Goal: Transaction & Acquisition: Book appointment/travel/reservation

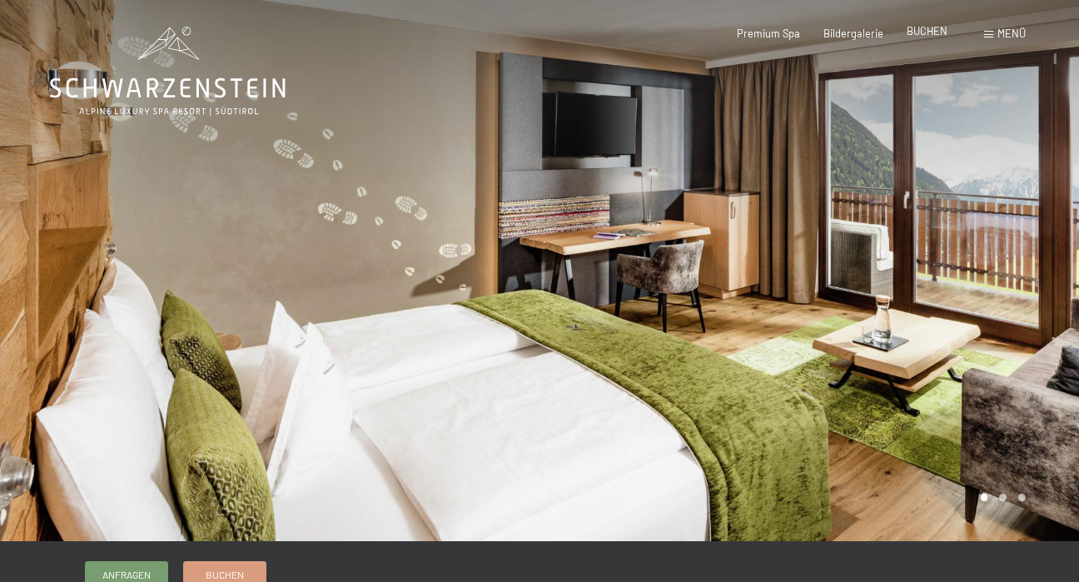
click at [941, 37] on span "BUCHEN" at bounding box center [927, 30] width 41 height 13
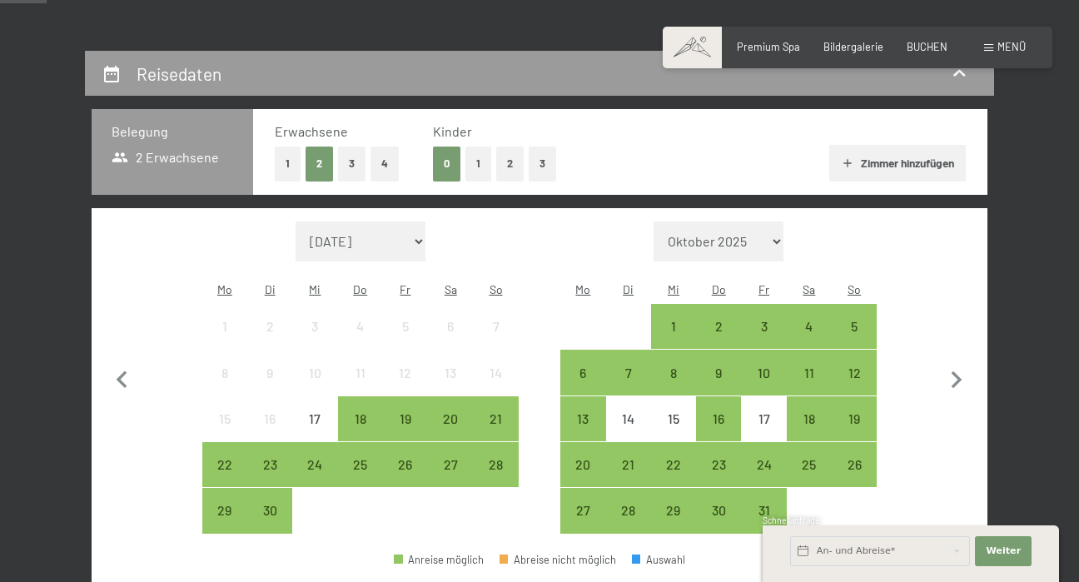
scroll to position [269, 0]
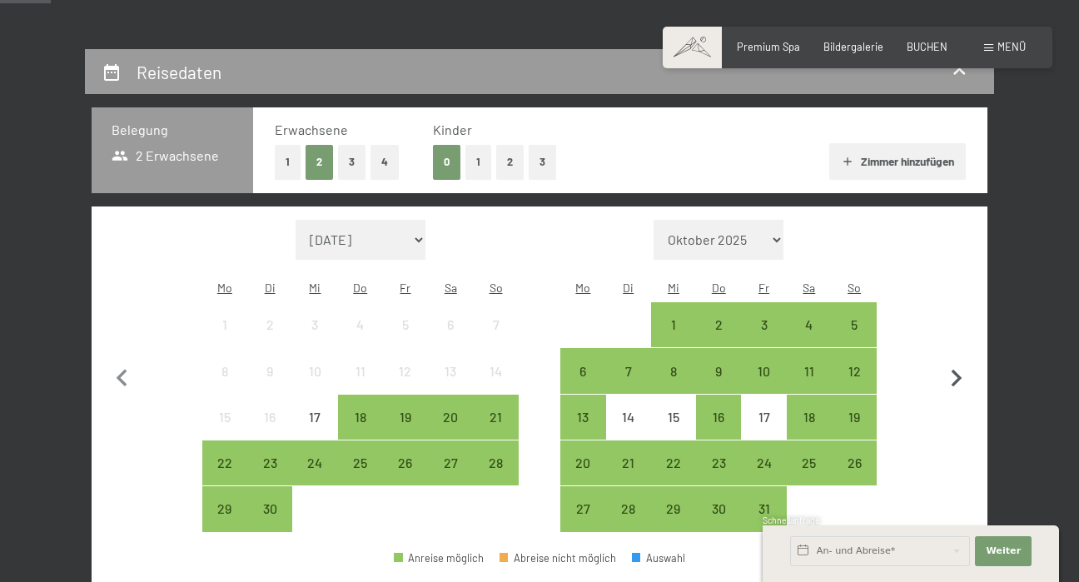
click at [968, 361] on icon "button" at bounding box center [956, 378] width 35 height 35
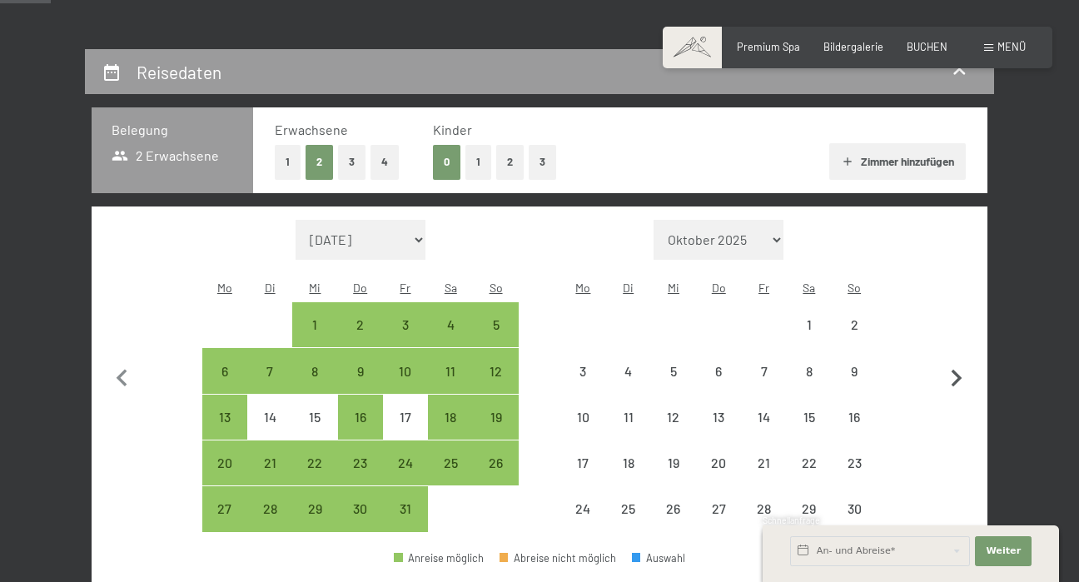
select select "[DATE]"
click at [968, 361] on icon "button" at bounding box center [956, 378] width 35 height 35
select select "[DATE]"
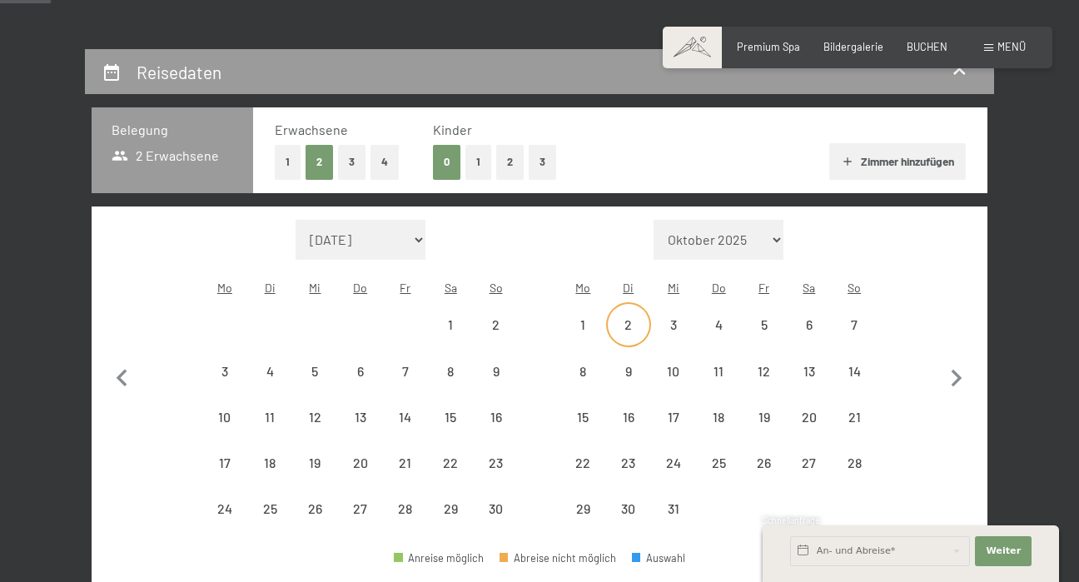
select select "[DATE]"
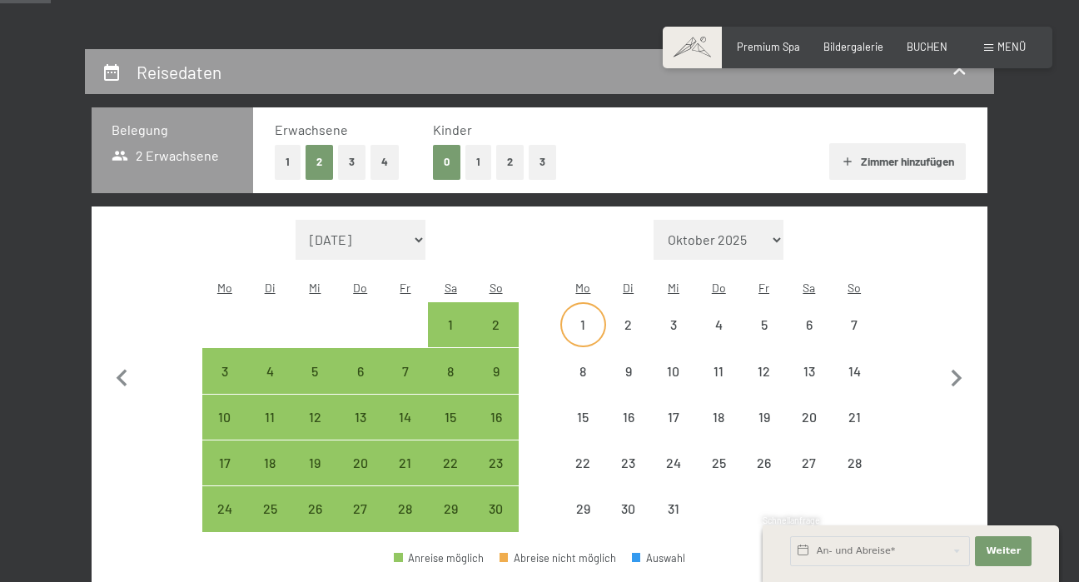
select select "[DATE]"
select select "2025-12-01"
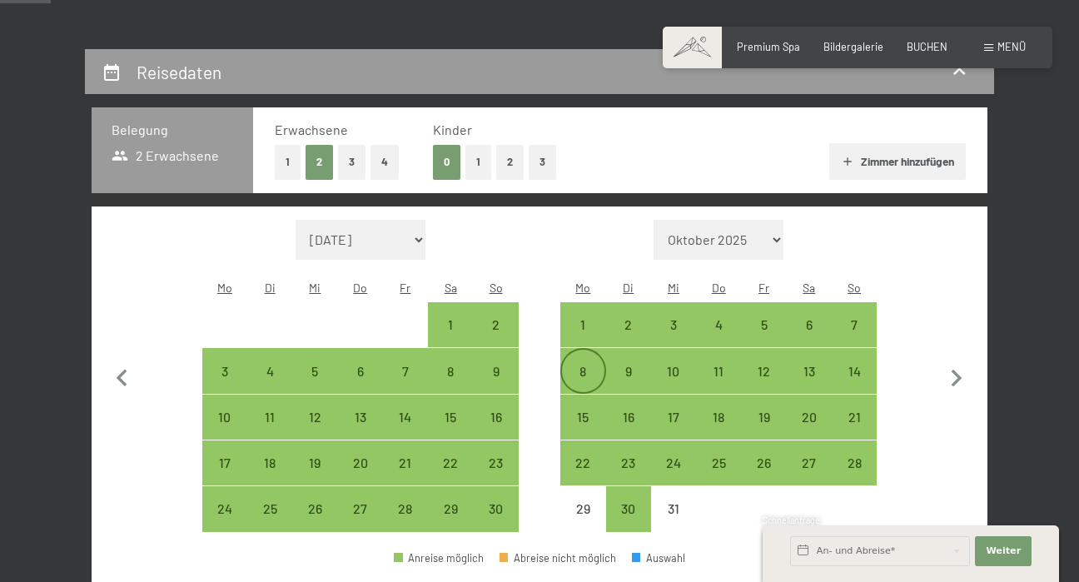
click at [586, 365] on div "8" at bounding box center [583, 386] width 42 height 42
select select "2025-11-01"
select select "2025-12-01"
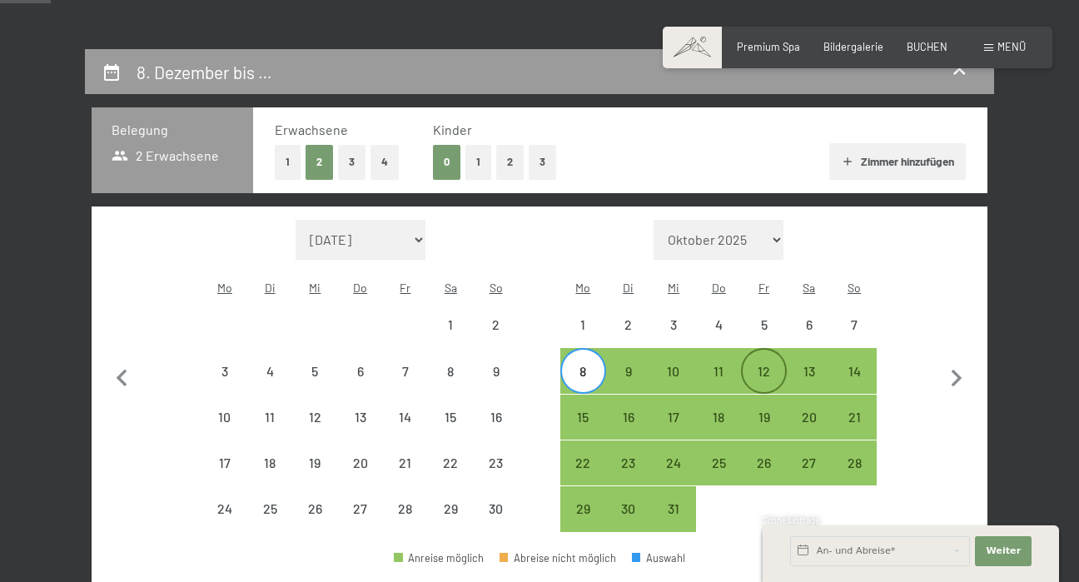
click at [763, 365] on div "12" at bounding box center [764, 386] width 42 height 42
select select "2025-11-01"
select select "2025-12-01"
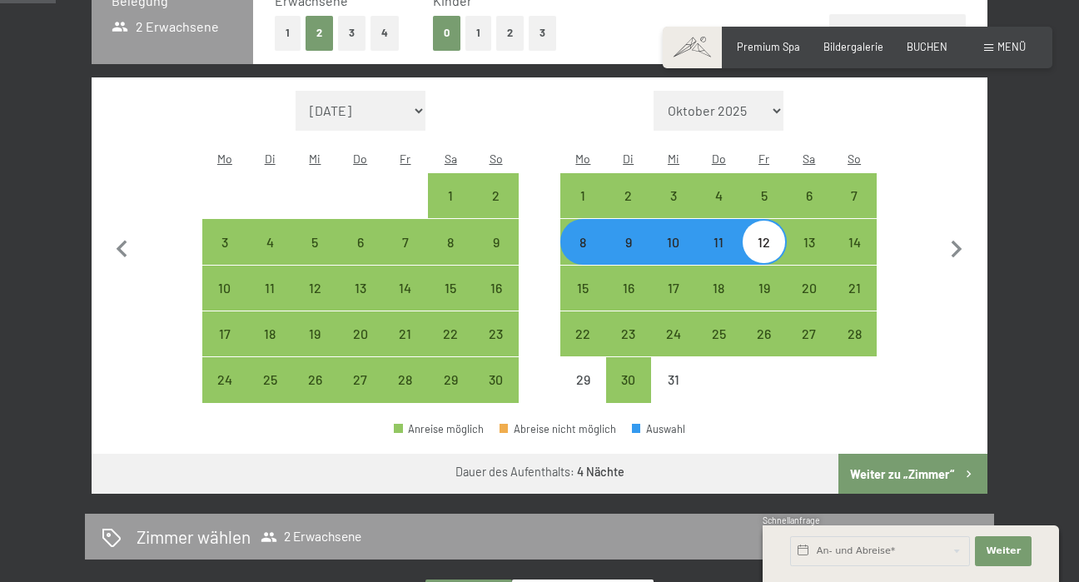
click at [950, 454] on button "Weiter zu „Zimmer“" at bounding box center [913, 474] width 149 height 40
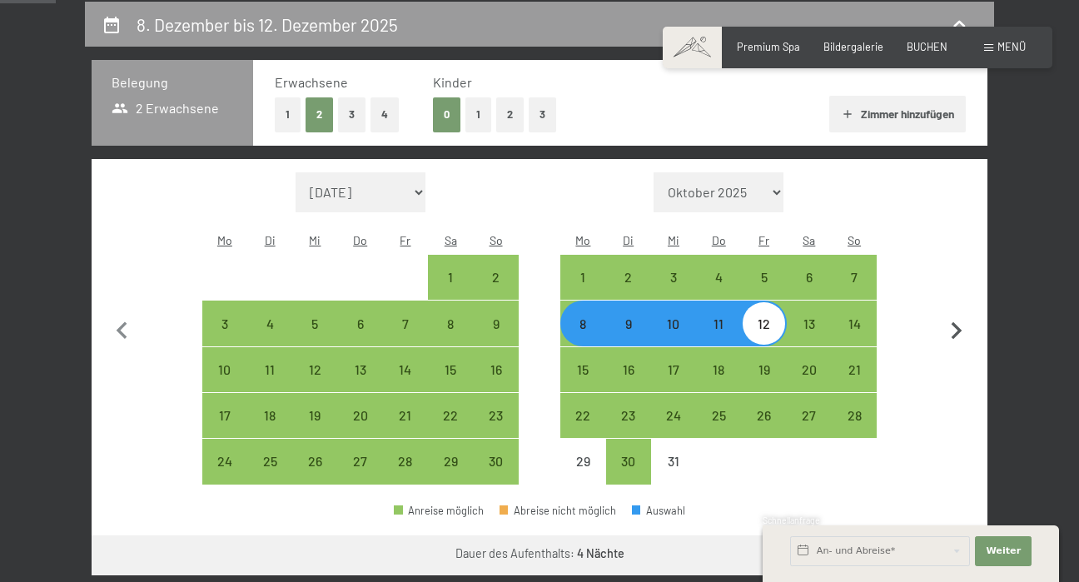
select select "2025-11-01"
select select "2025-12-01"
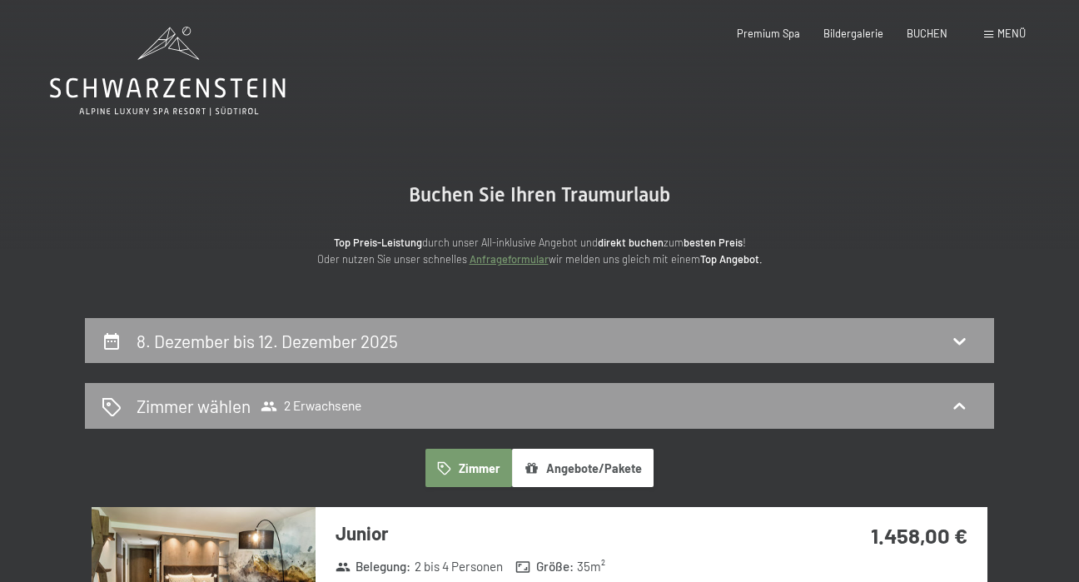
scroll to position [0, 0]
click at [502, 329] on div "8. Dezember bis 12. Dezember 2025" at bounding box center [540, 341] width 876 height 24
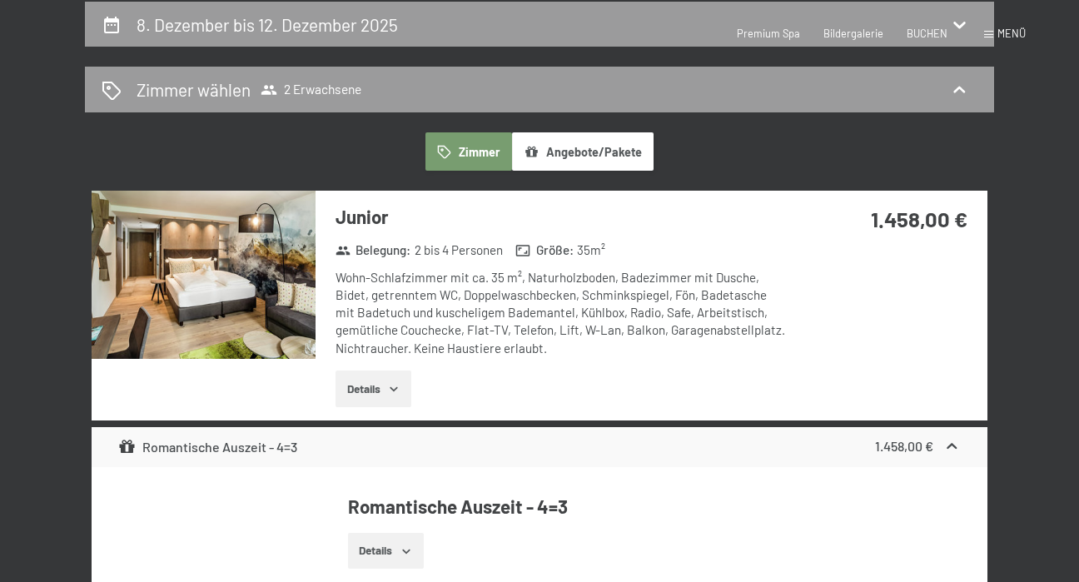
select select "2025-11-01"
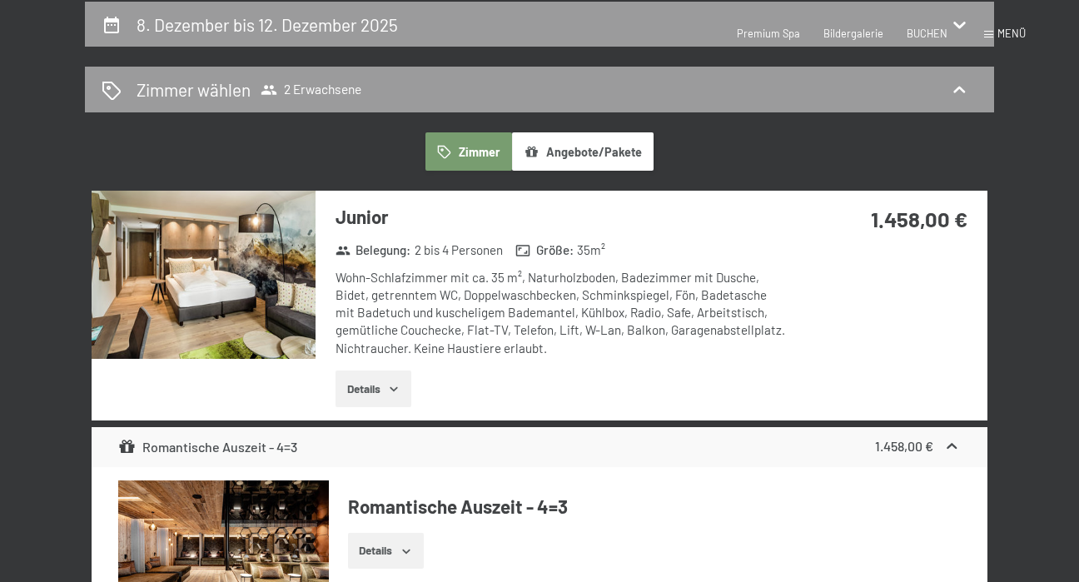
select select "2025-12-01"
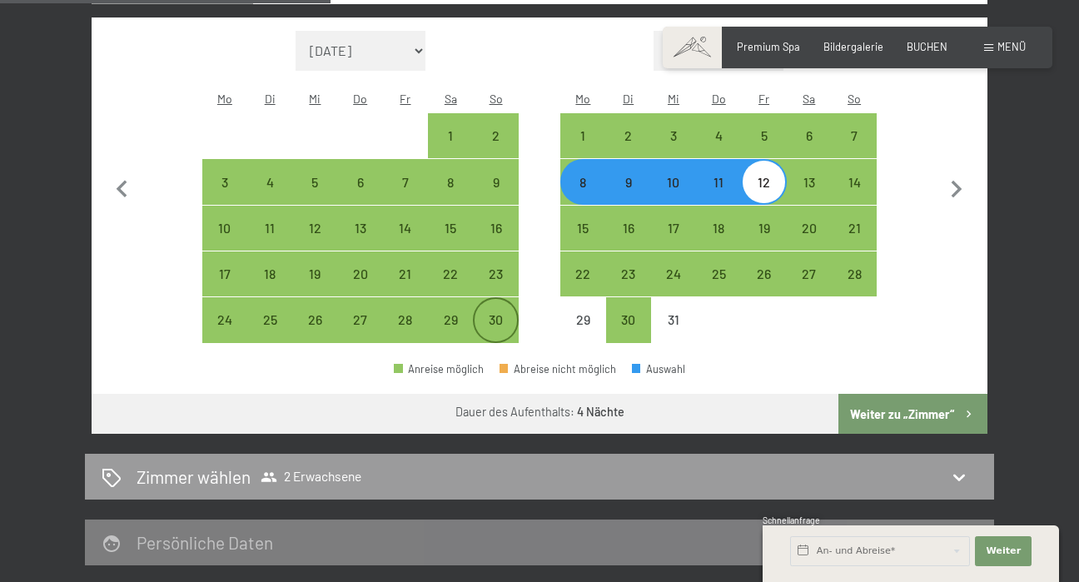
scroll to position [457, 0]
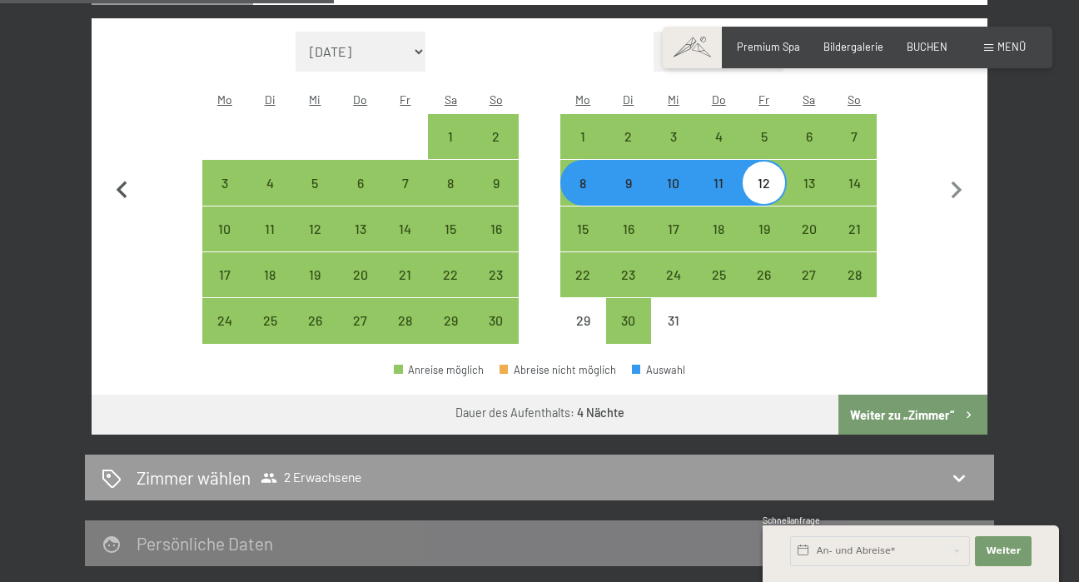
click at [130, 173] on icon "button" at bounding box center [122, 190] width 35 height 35
select select "2025-10-01"
select select "2025-11-01"
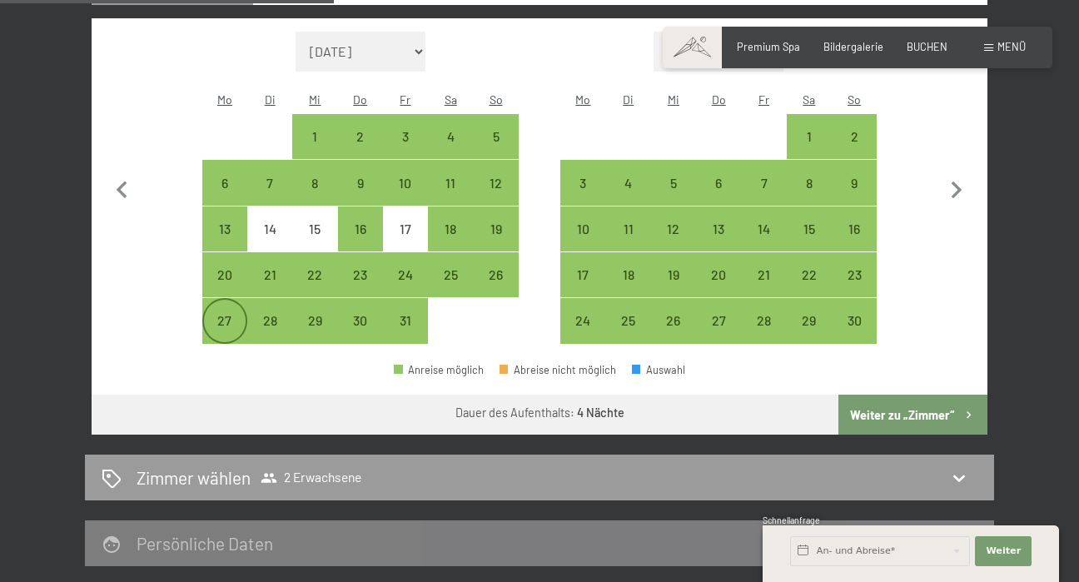
click at [237, 314] on div "27" at bounding box center [225, 335] width 42 height 42
select select "2025-10-01"
select select "2025-11-01"
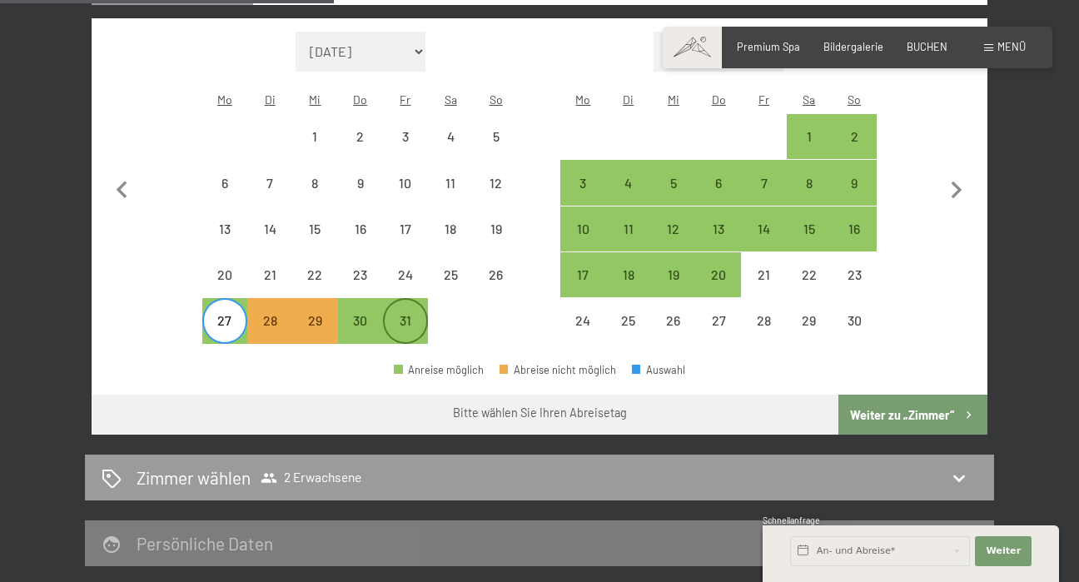
click at [396, 314] on div "31" at bounding box center [406, 335] width 42 height 42
select select "2025-10-01"
select select "2025-11-01"
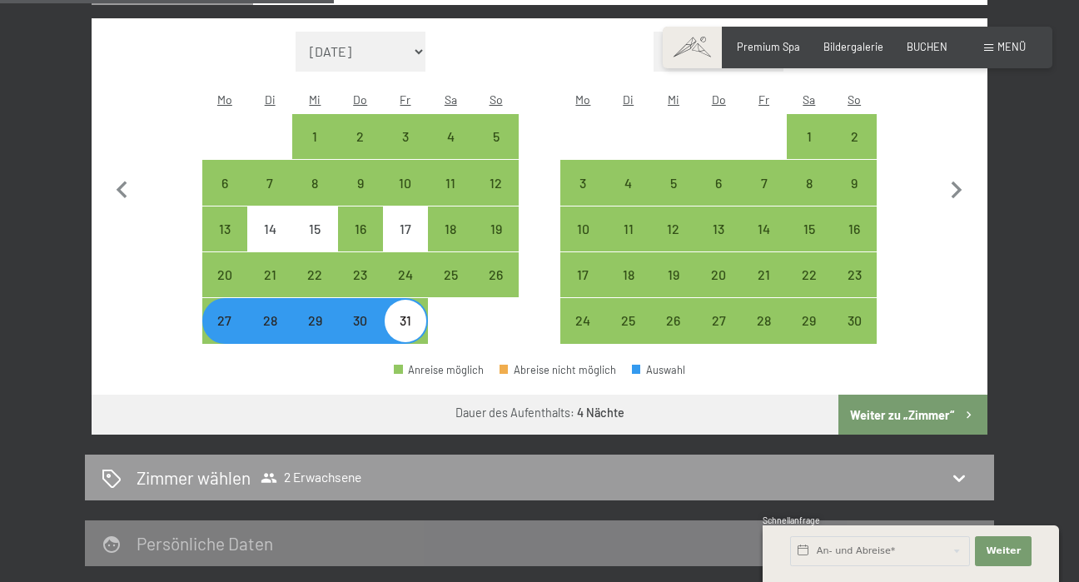
click at [848, 395] on button "Weiter zu „Zimmer“" at bounding box center [913, 415] width 149 height 40
select select "2025-10-01"
select select "2025-11-01"
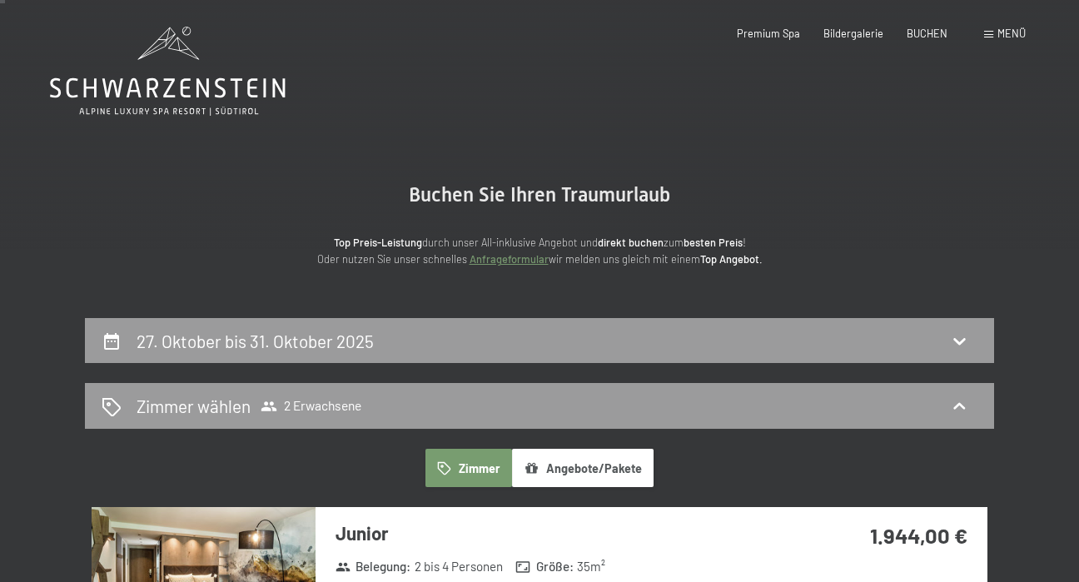
scroll to position [0, 0]
click at [345, 322] on div "27. Oktober bis 31. Oktober 2025" at bounding box center [539, 341] width 909 height 46
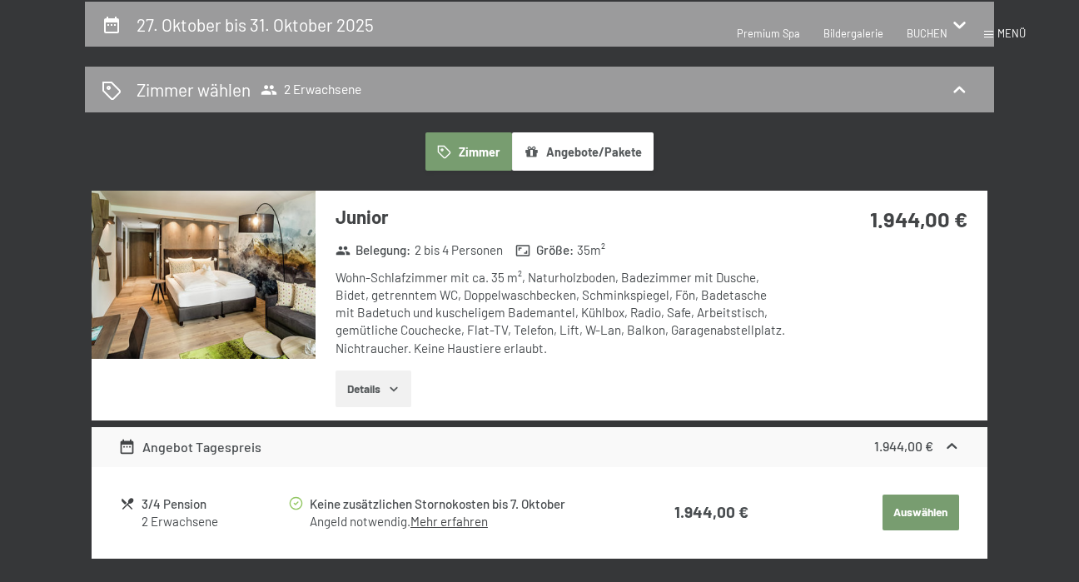
select select "2025-10-01"
select select "2025-11-01"
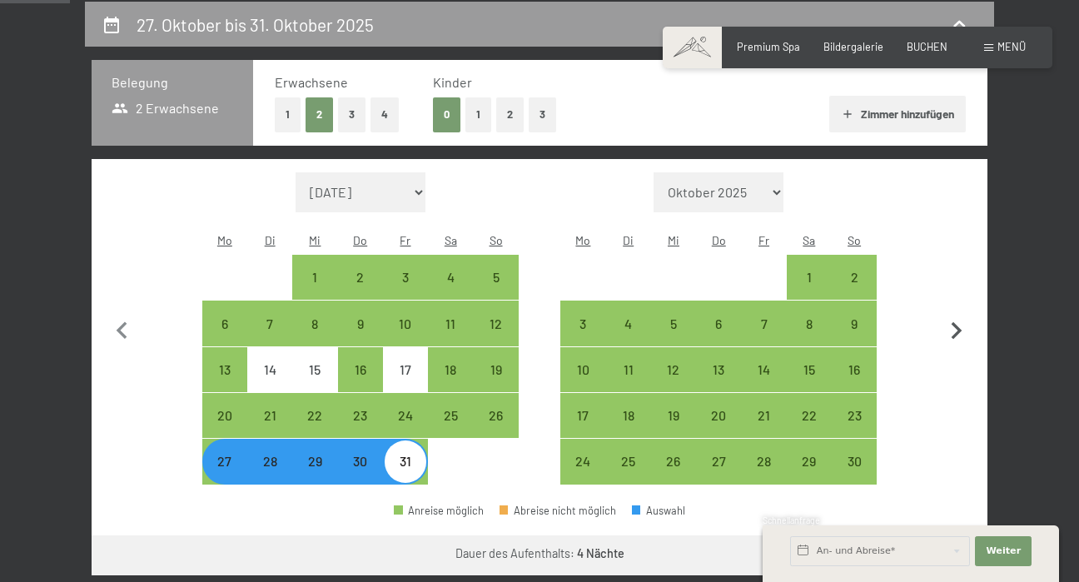
click at [958, 318] on icon "button" at bounding box center [956, 331] width 35 height 35
select select "2025-11-01"
select select "2025-12-01"
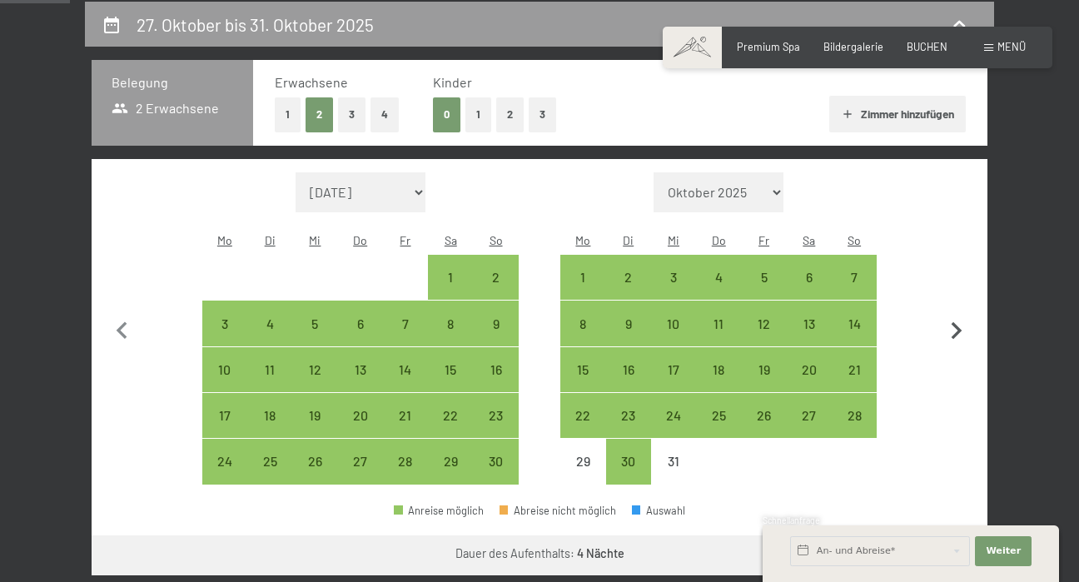
click at [958, 318] on icon "button" at bounding box center [956, 331] width 35 height 35
select select "2025-12-01"
select select "2026-01-01"
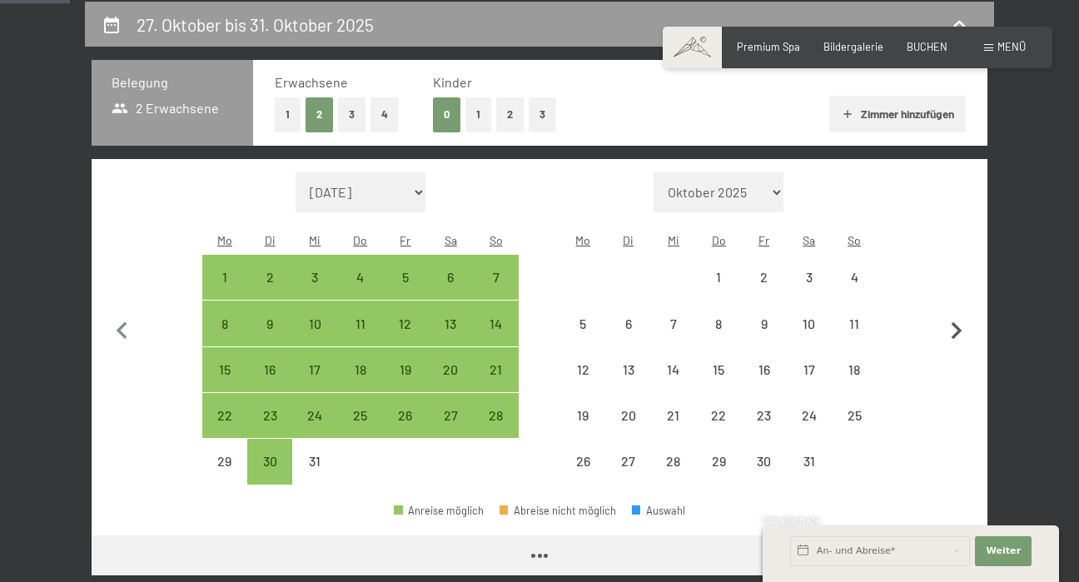
select select "2025-12-01"
select select "2026-01-01"
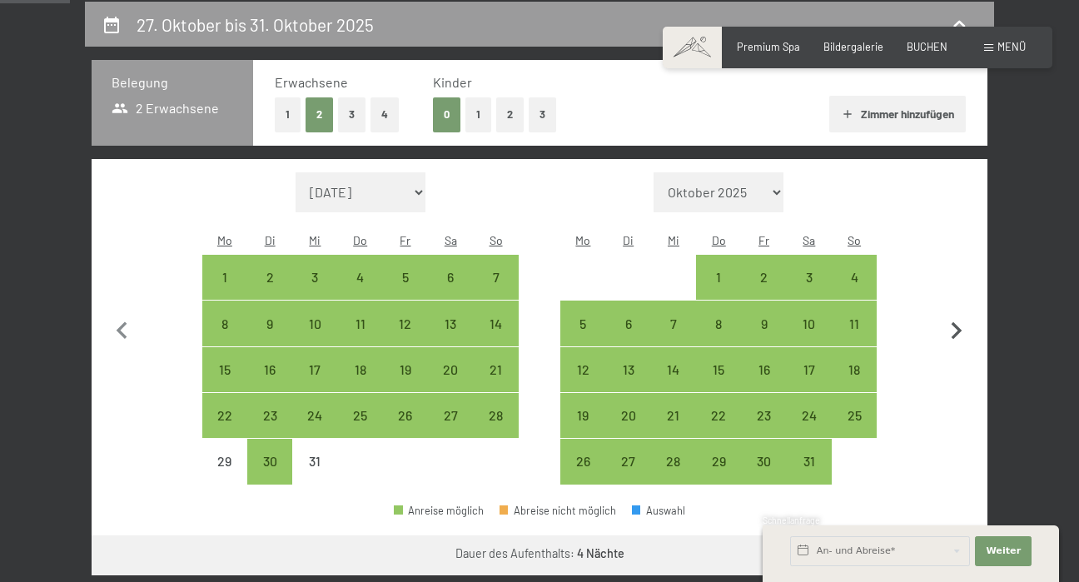
click at [958, 318] on icon "button" at bounding box center [956, 331] width 35 height 35
select select "2026-01-01"
select select "2026-02-01"
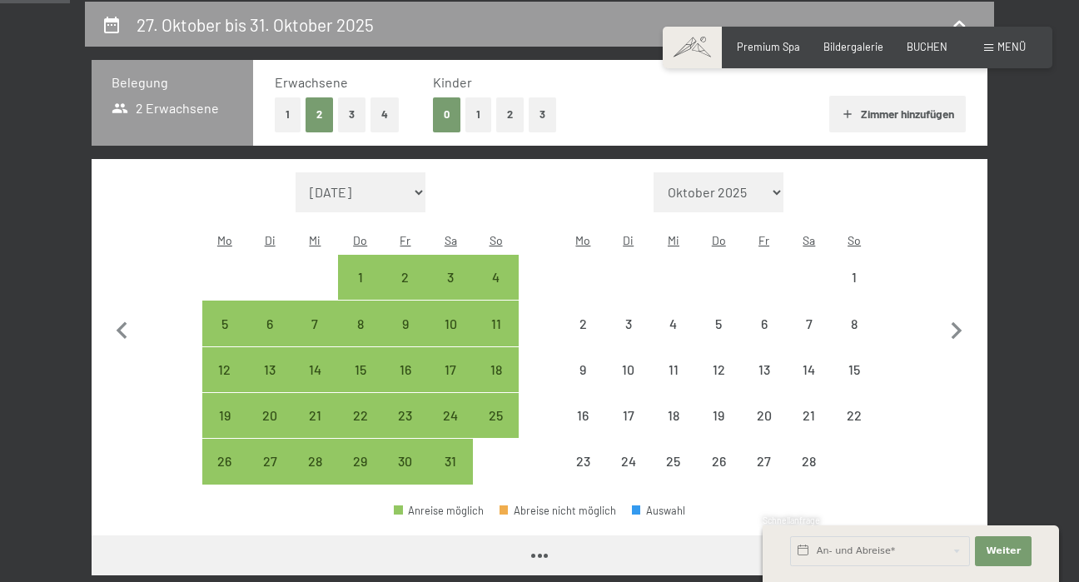
select select "2026-01-01"
select select "2026-02-01"
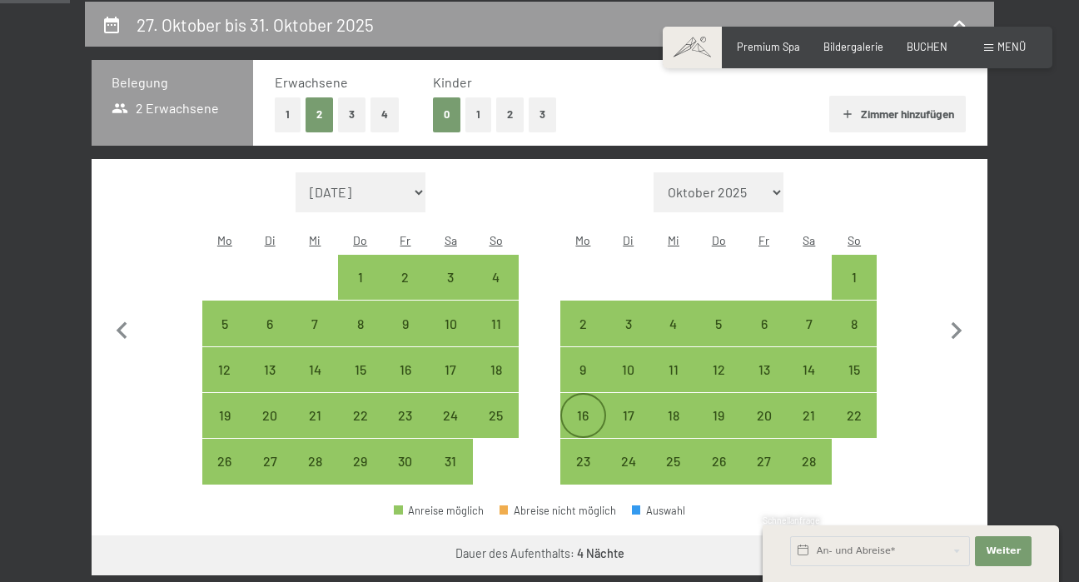
click at [586, 409] on div "16" at bounding box center [583, 430] width 42 height 42
select select "2026-01-01"
select select "2026-02-01"
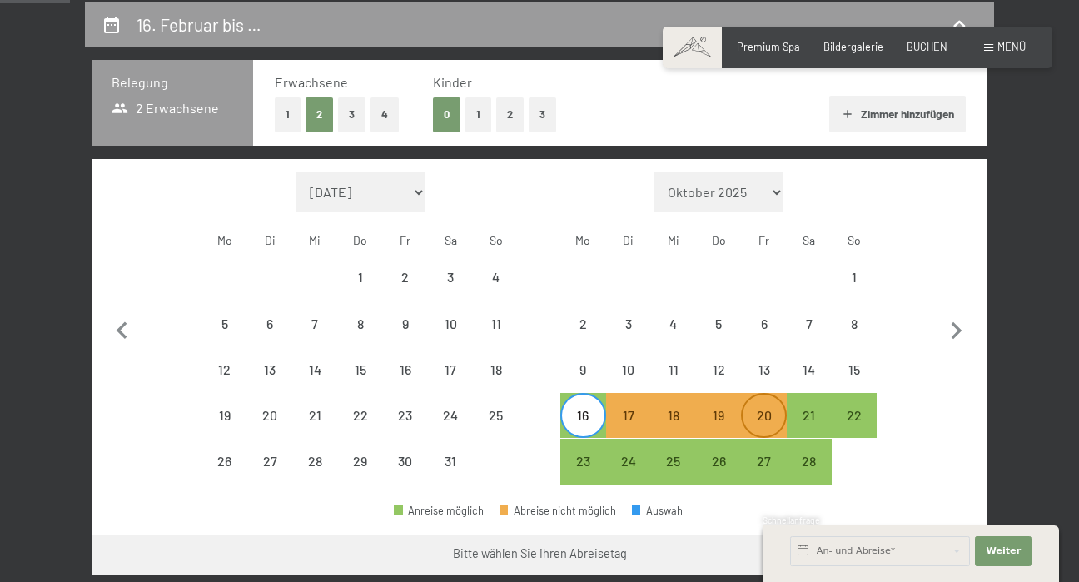
click at [773, 409] on div "20" at bounding box center [764, 430] width 42 height 42
select select "2026-01-01"
select select "2026-02-01"
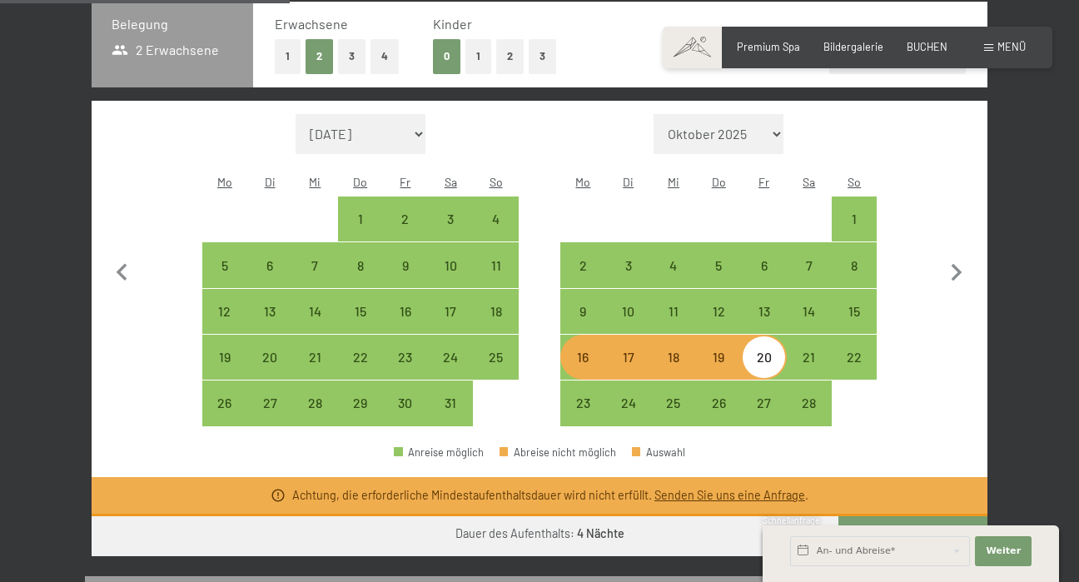
scroll to position [411, 0]
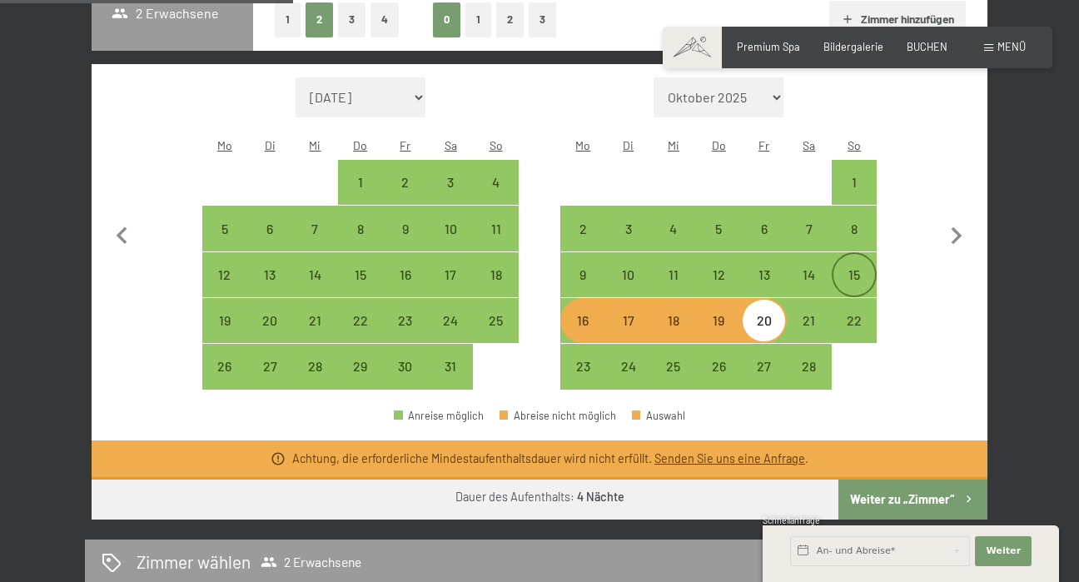
click at [873, 268] on div "15" at bounding box center [855, 289] width 42 height 42
select select "2026-01-01"
select select "2026-02-01"
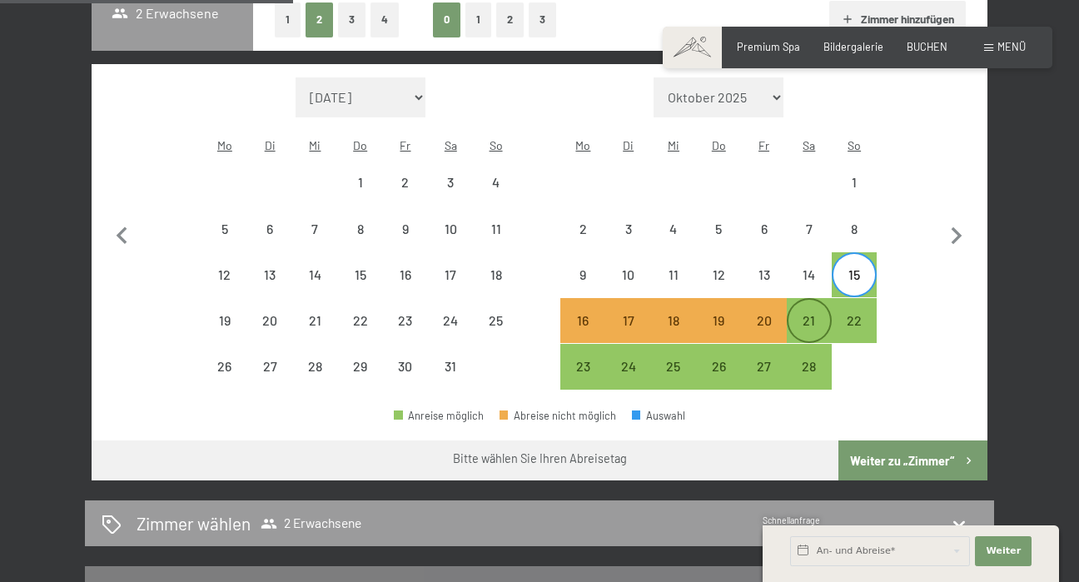
click at [807, 314] on div "21" at bounding box center [810, 335] width 42 height 42
select select "2026-01-01"
select select "2026-02-01"
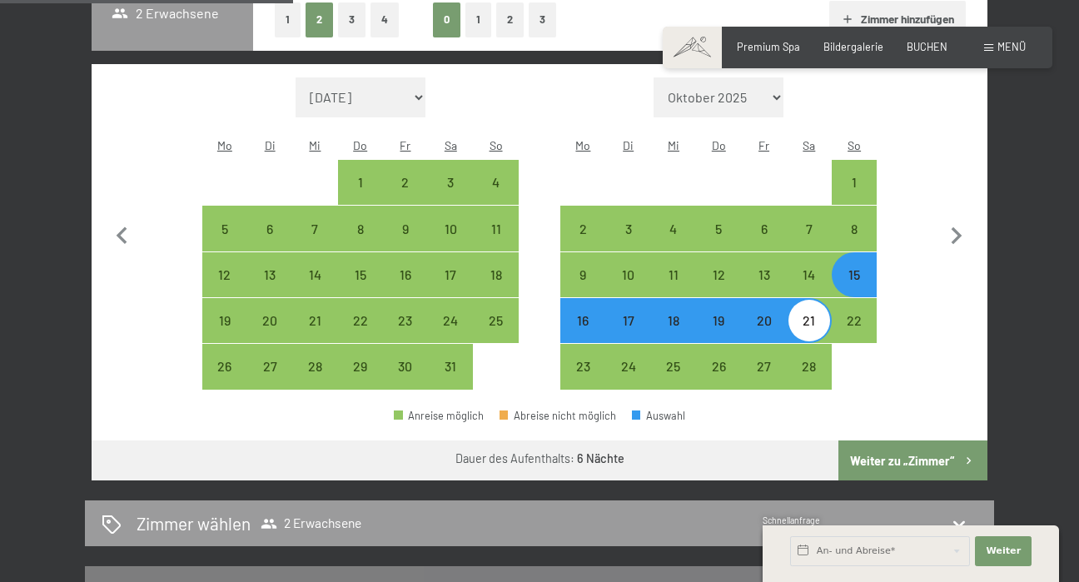
click at [909, 451] on button "Weiter zu „Zimmer“" at bounding box center [913, 461] width 149 height 40
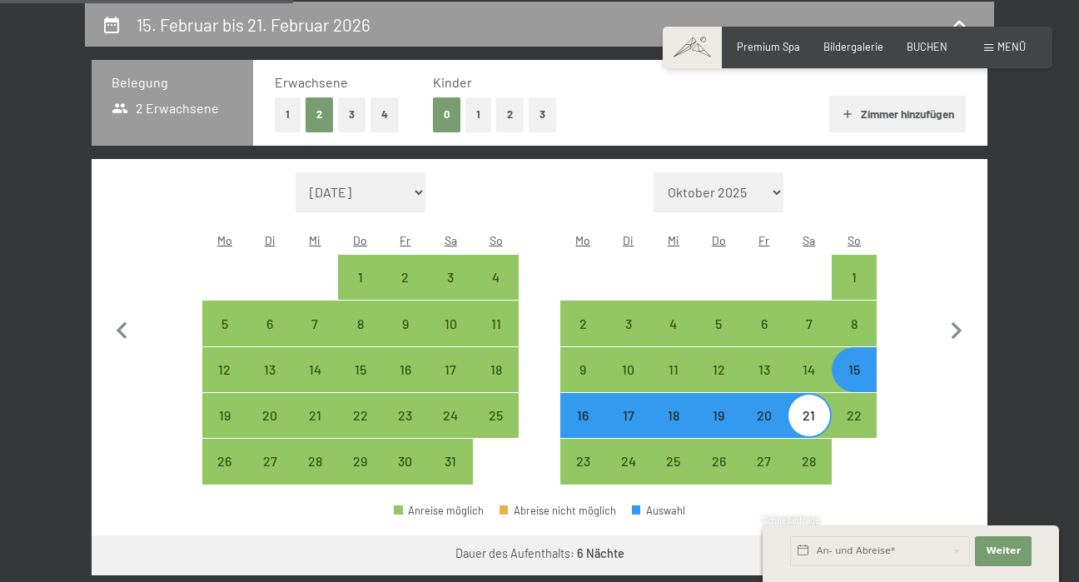
select select "2026-01-01"
select select "2026-02-01"
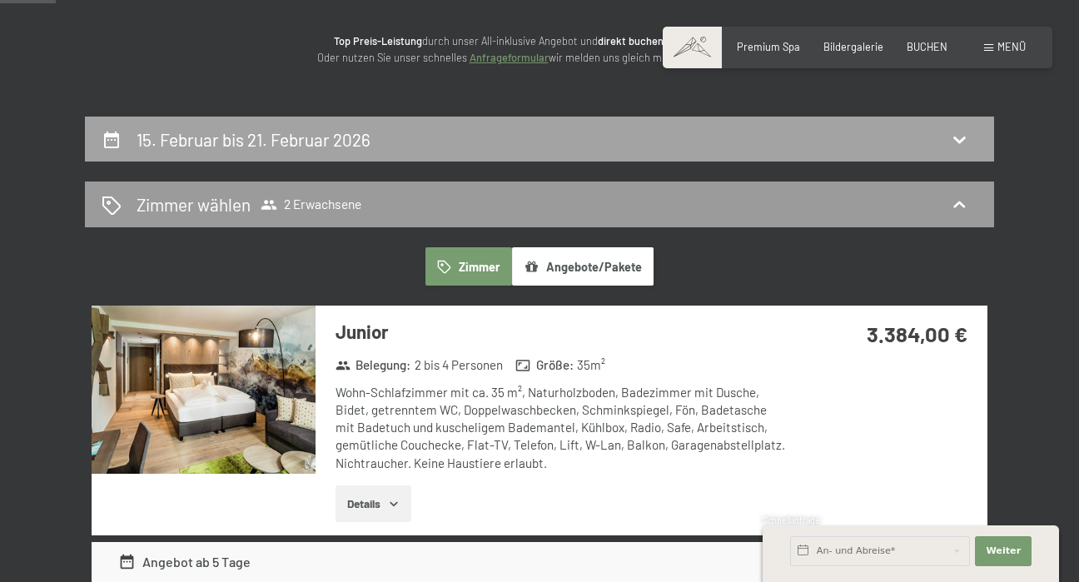
click at [504, 127] on div "15. Februar bis 21. Februar 2026" at bounding box center [540, 139] width 876 height 24
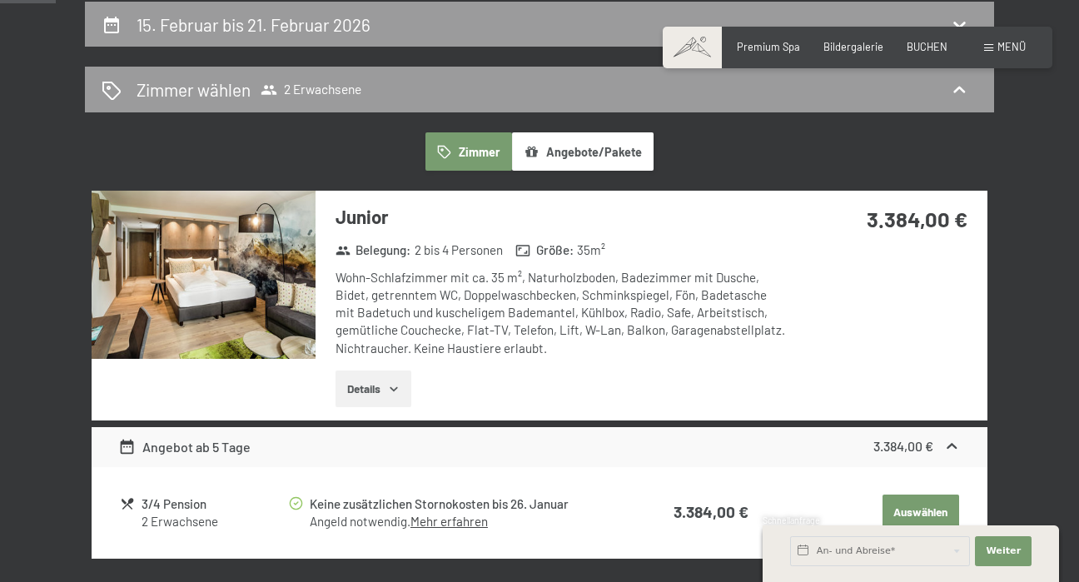
select select "2026-01-01"
select select "2026-02-01"
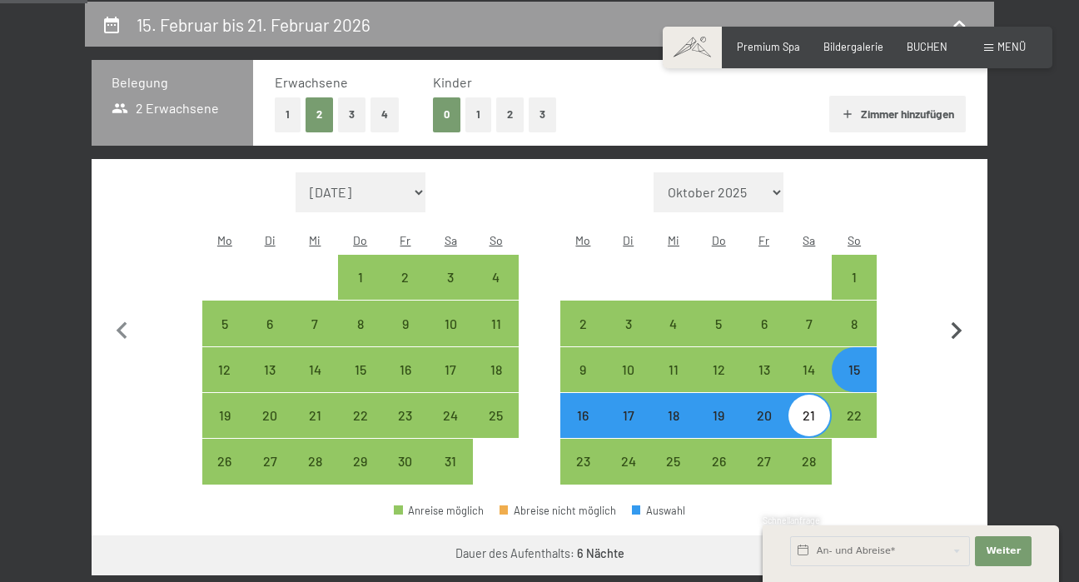
click at [954, 314] on icon "button" at bounding box center [956, 331] width 35 height 35
select select "2026-02-01"
select select "2026-03-01"
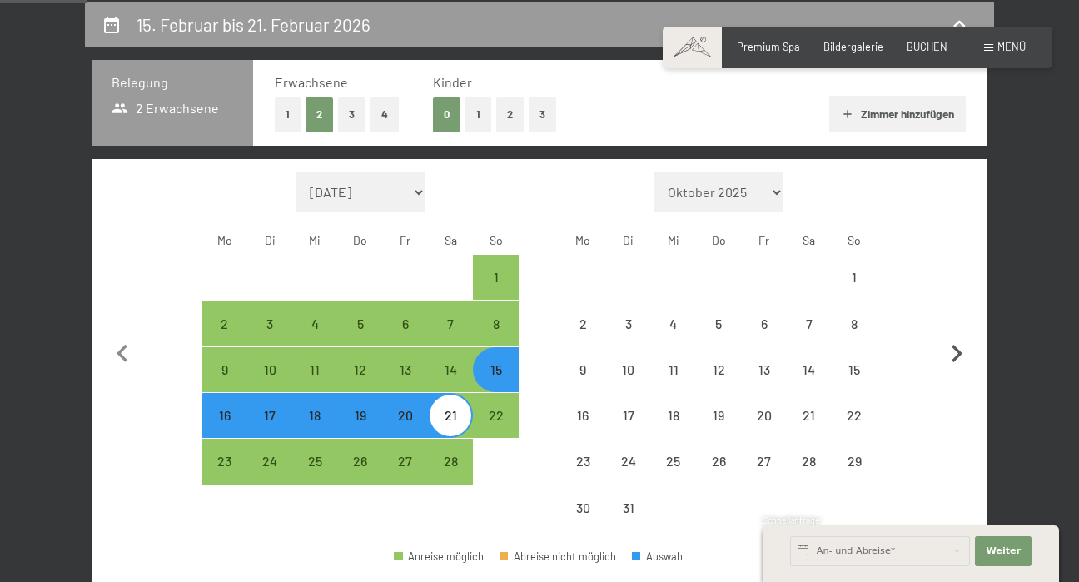
click at [954, 306] on button "button" at bounding box center [956, 351] width 35 height 359
select select "2026-03-01"
select select "2026-04-01"
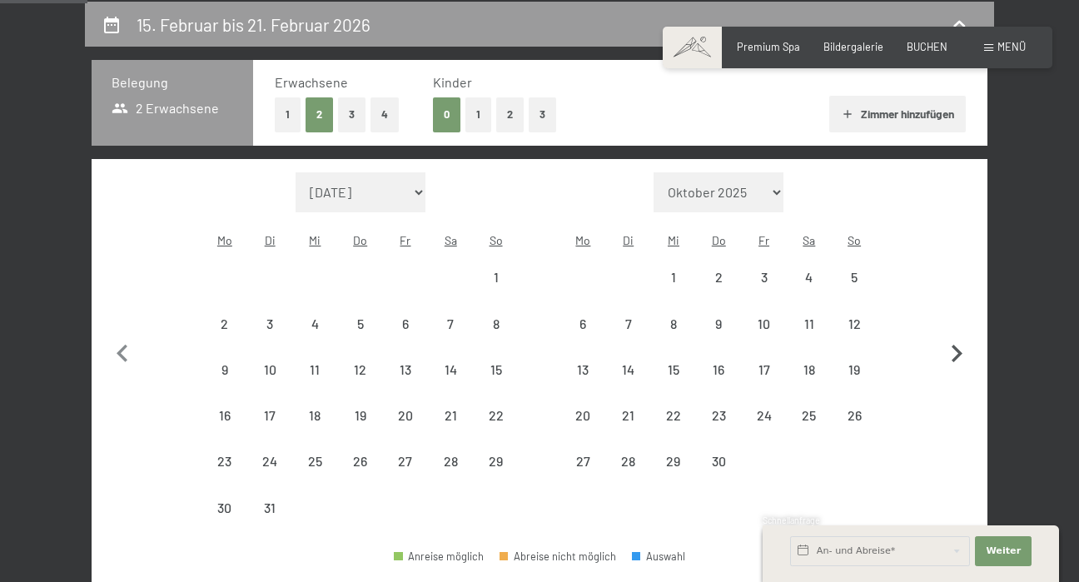
select select "2026-03-01"
select select "2026-04-01"
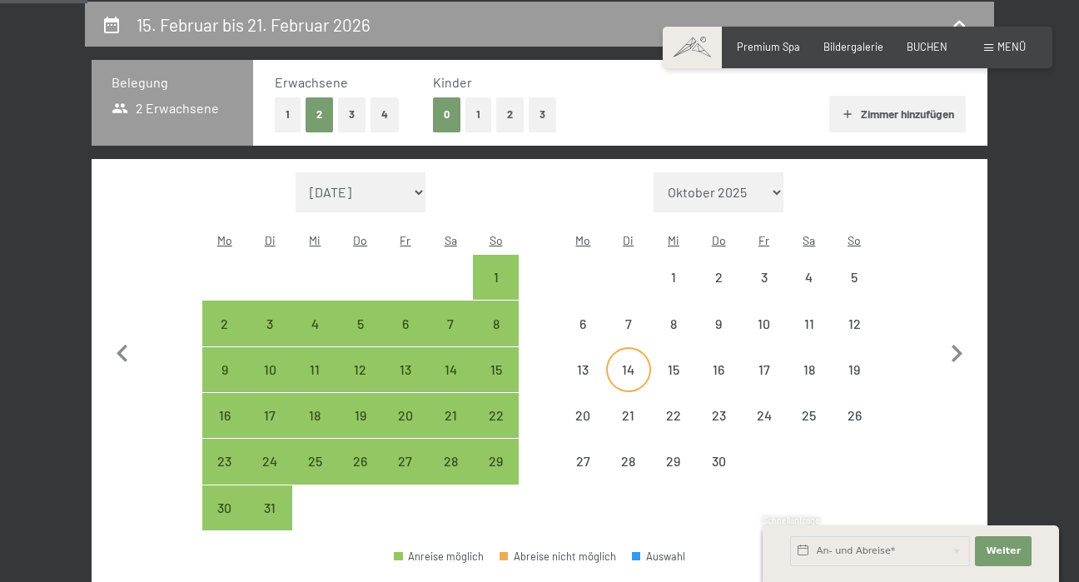
select select "2026-03-01"
select select "2026-04-01"
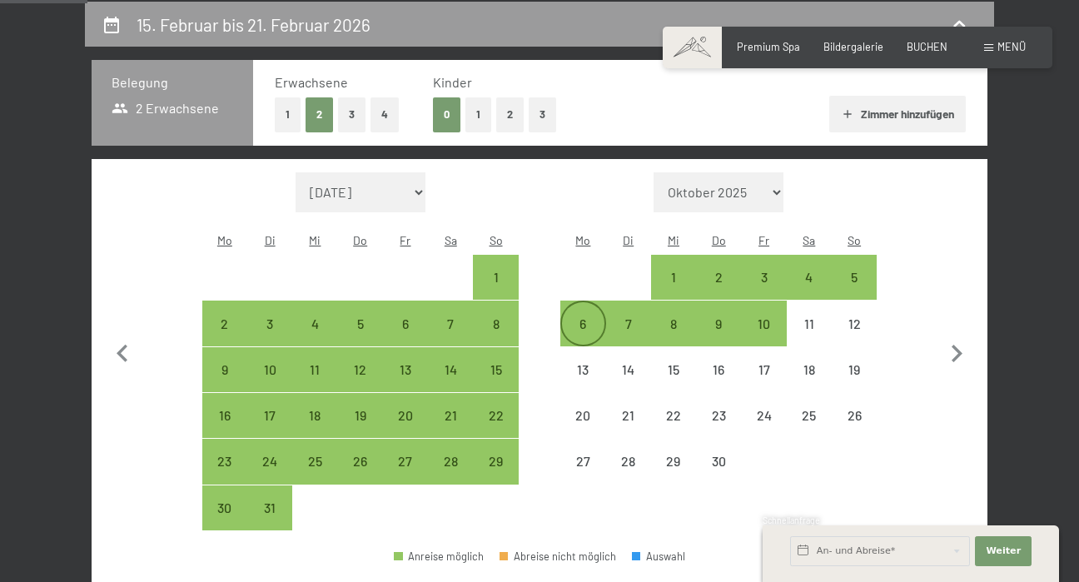
click at [591, 317] on div "6" at bounding box center [583, 338] width 42 height 42
select select "2026-03-01"
select select "2026-04-01"
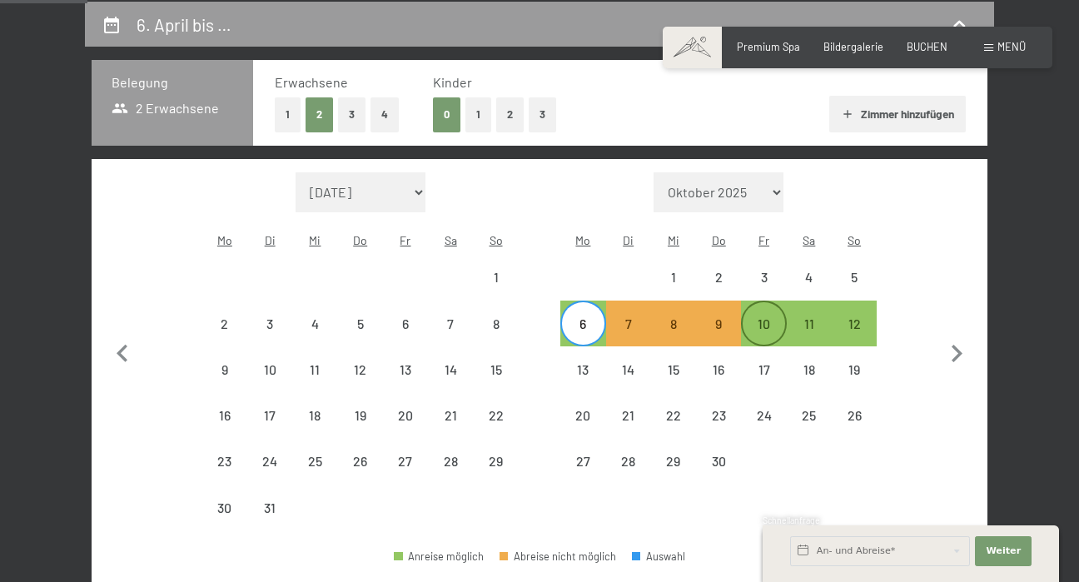
click at [760, 317] on div "10" at bounding box center [764, 338] width 42 height 42
select select "2026-03-01"
select select "2026-04-01"
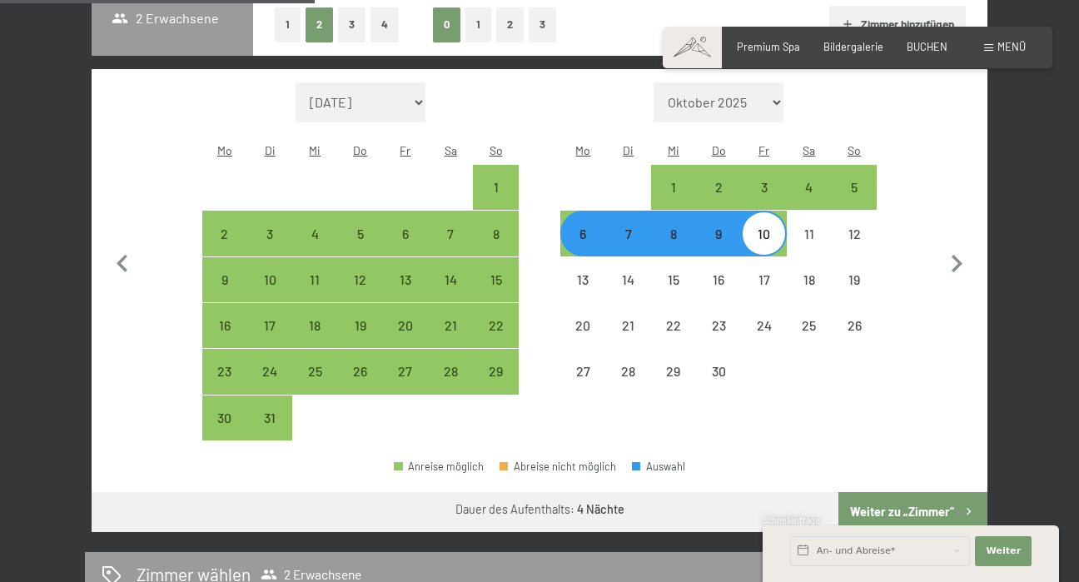
scroll to position [446, 0]
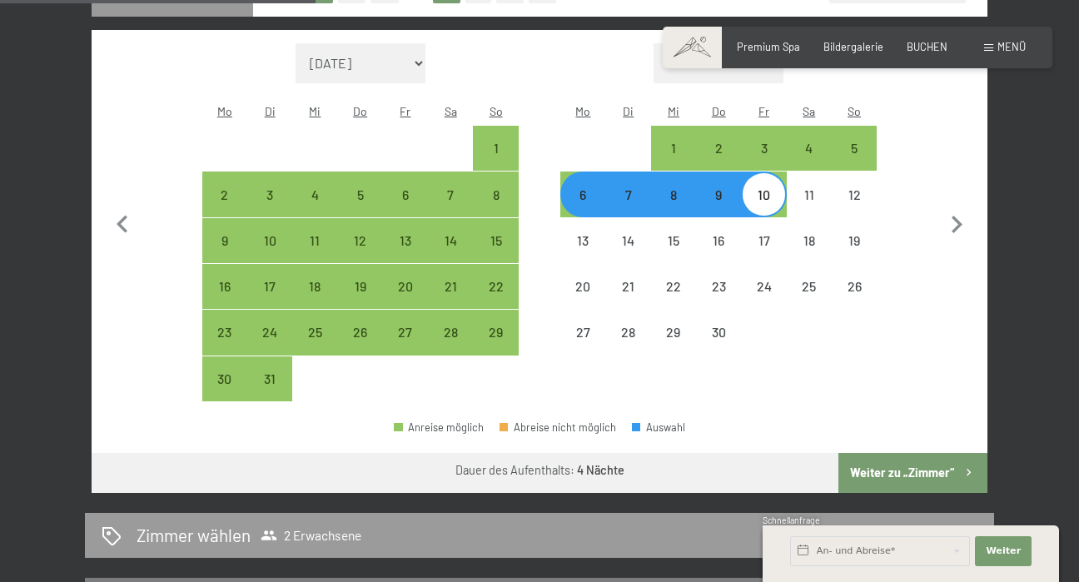
click at [874, 453] on button "Weiter zu „Zimmer“" at bounding box center [913, 473] width 149 height 40
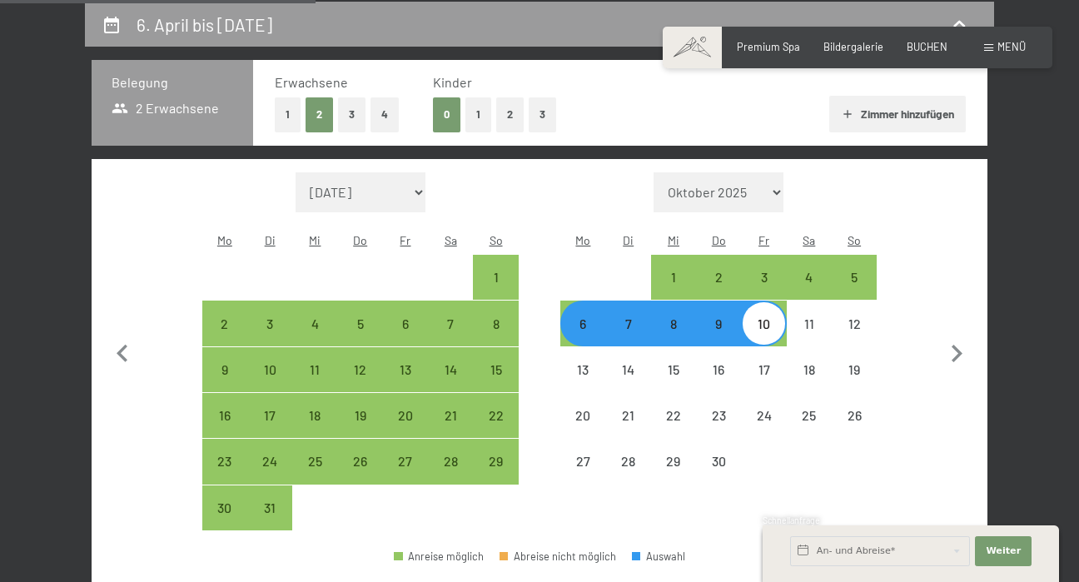
select select "2026-03-01"
select select "2026-04-01"
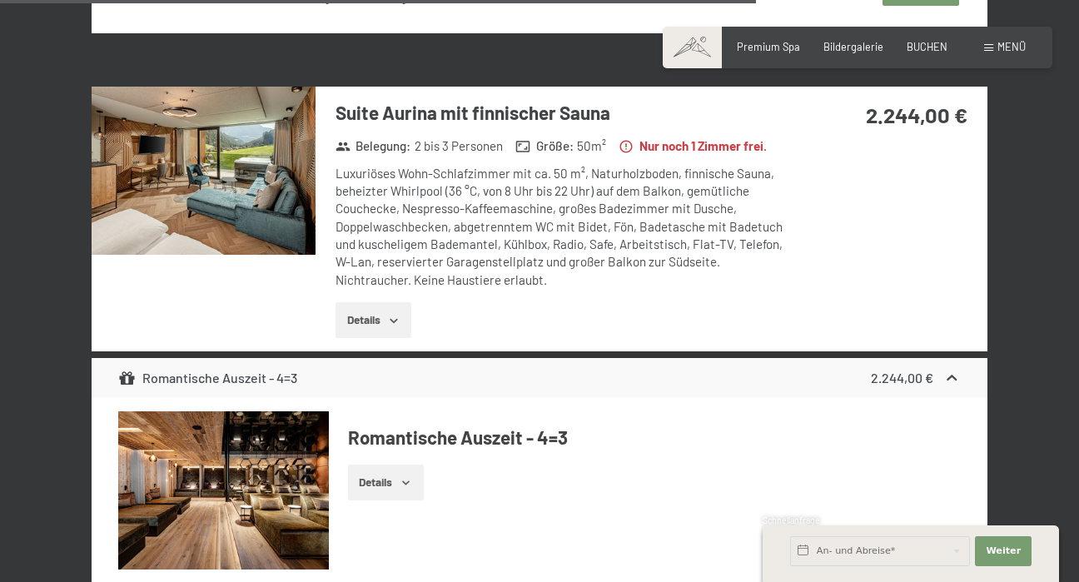
scroll to position [4921, 0]
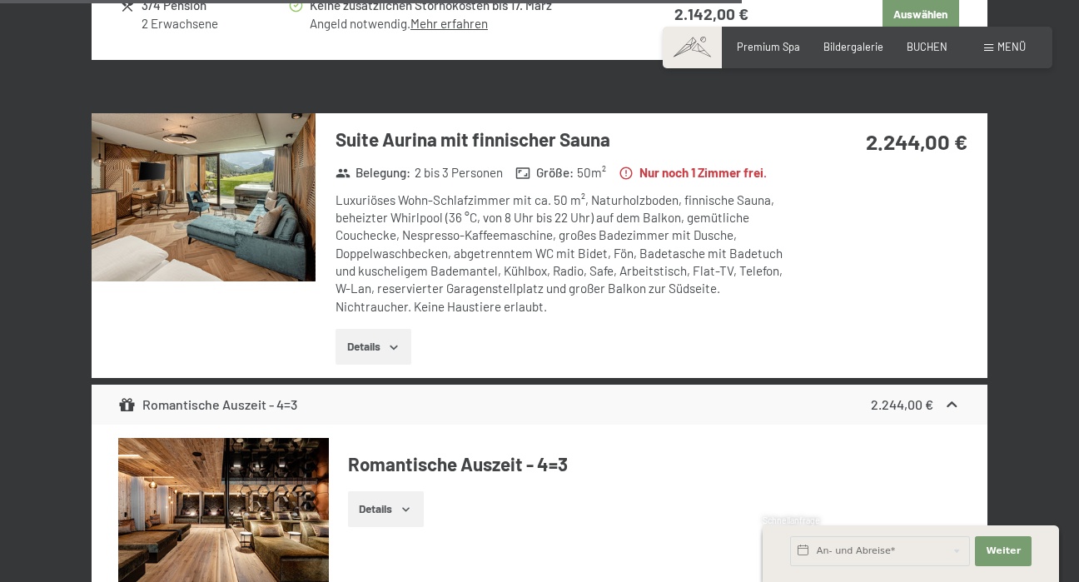
click at [491, 212] on div "Luxuriöses Wohn-Schlafzimmer mit ca. 50 m², Naturholzboden, finnische Sauna, be…" at bounding box center [561, 254] width 451 height 124
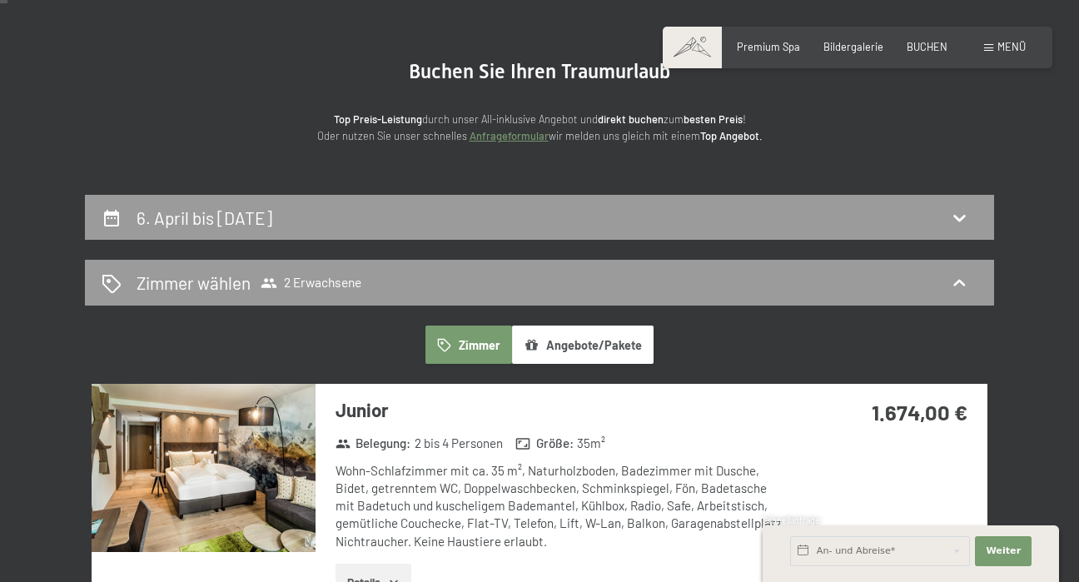
scroll to position [124, 0]
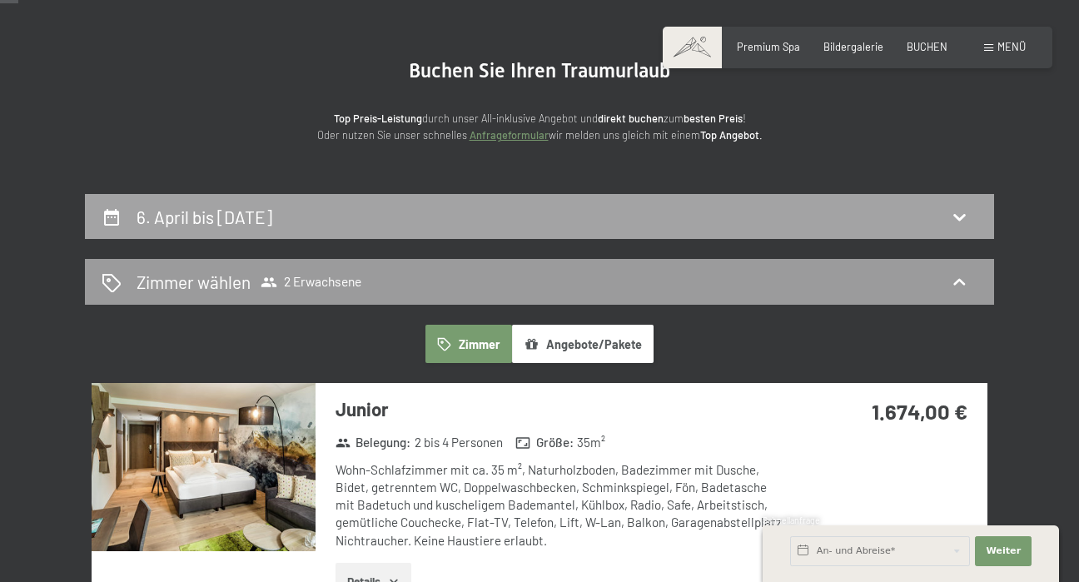
click at [347, 207] on div "6. April bis 10. April 2026" at bounding box center [540, 217] width 876 height 24
select select "2026-03-01"
select select "2026-04-01"
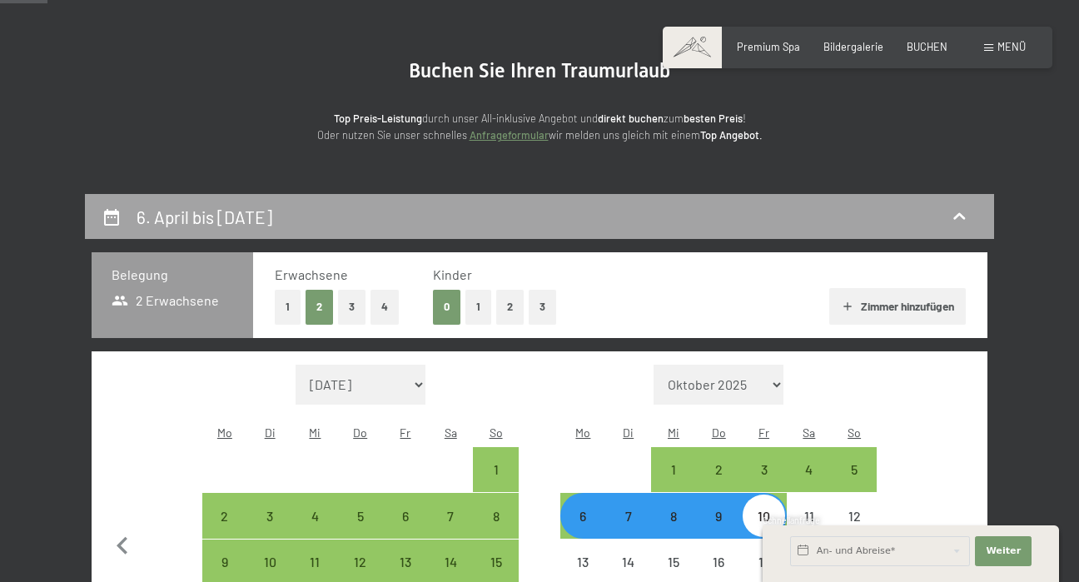
scroll to position [316, 0]
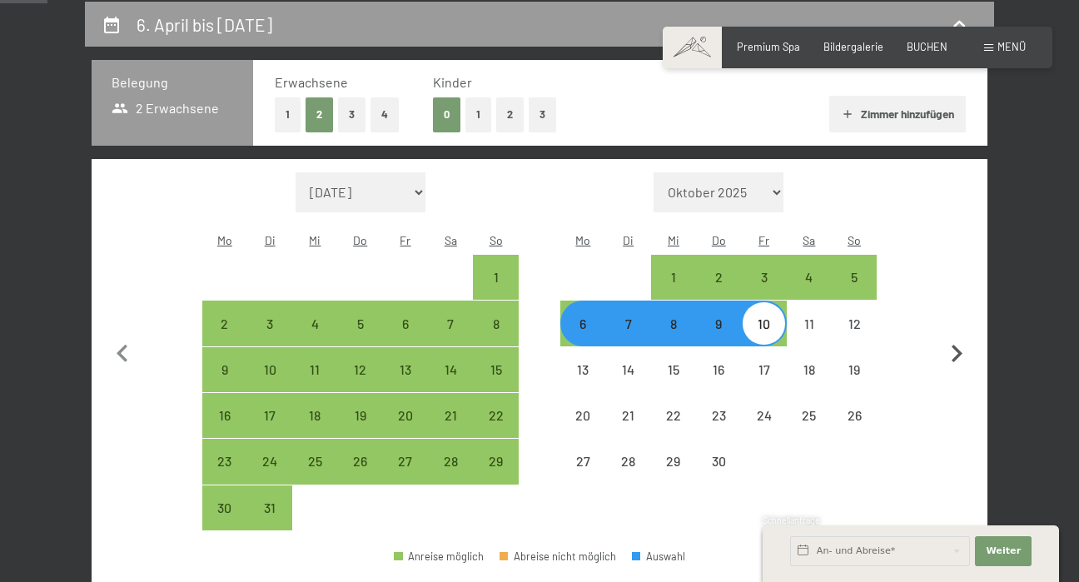
click at [955, 346] on icon "button" at bounding box center [957, 353] width 11 height 17
select select "2026-04-01"
select select "2026-05-01"
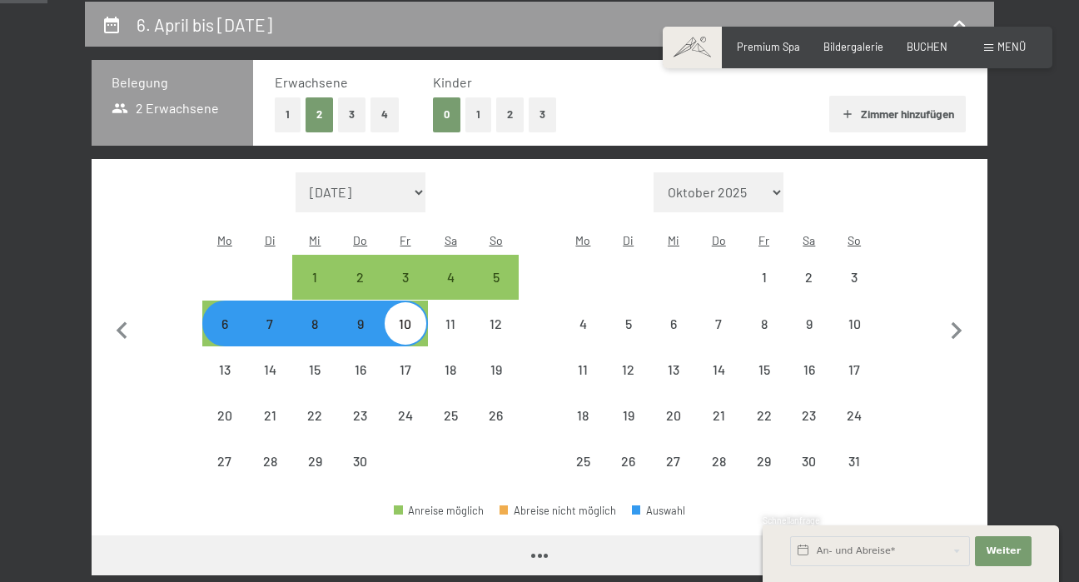
select select "2026-04-01"
select select "2026-05-01"
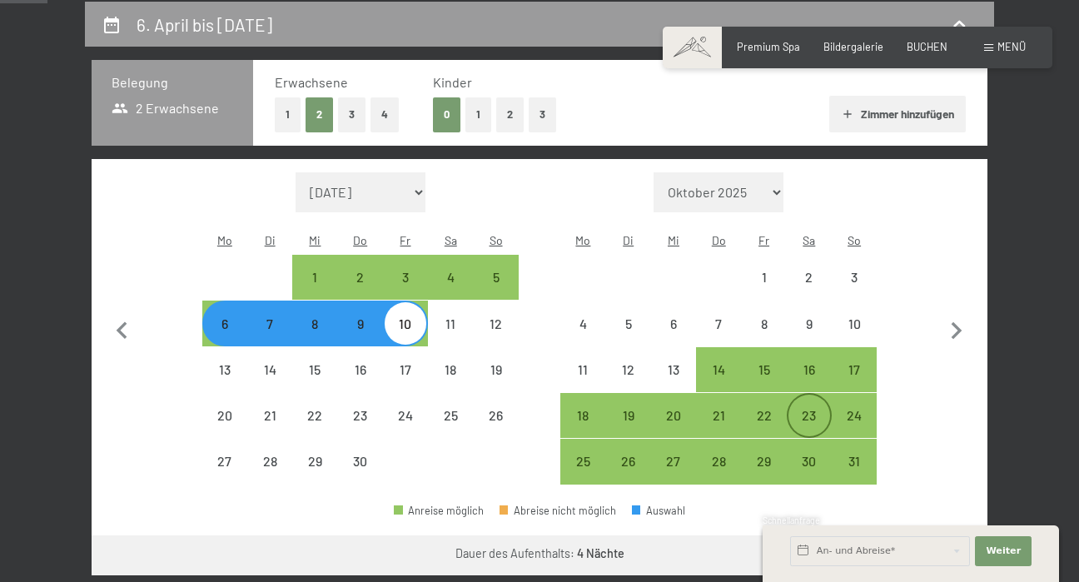
click at [805, 409] on div "23" at bounding box center [810, 430] width 42 height 42
select select "2026-04-01"
select select "2026-05-01"
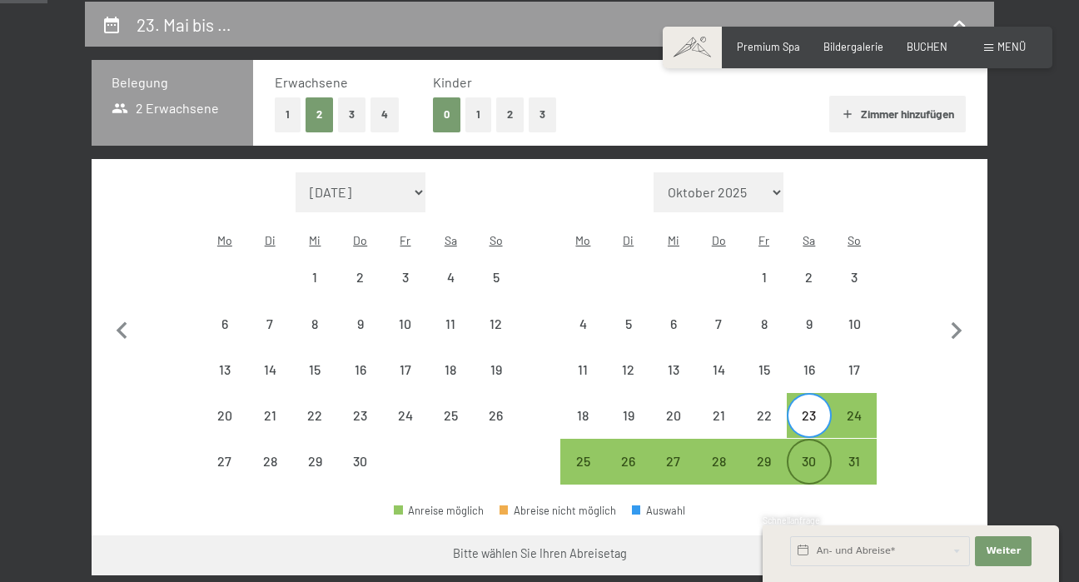
click at [805, 455] on div "30" at bounding box center [810, 476] width 42 height 42
select select "2026-04-01"
select select "2026-05-01"
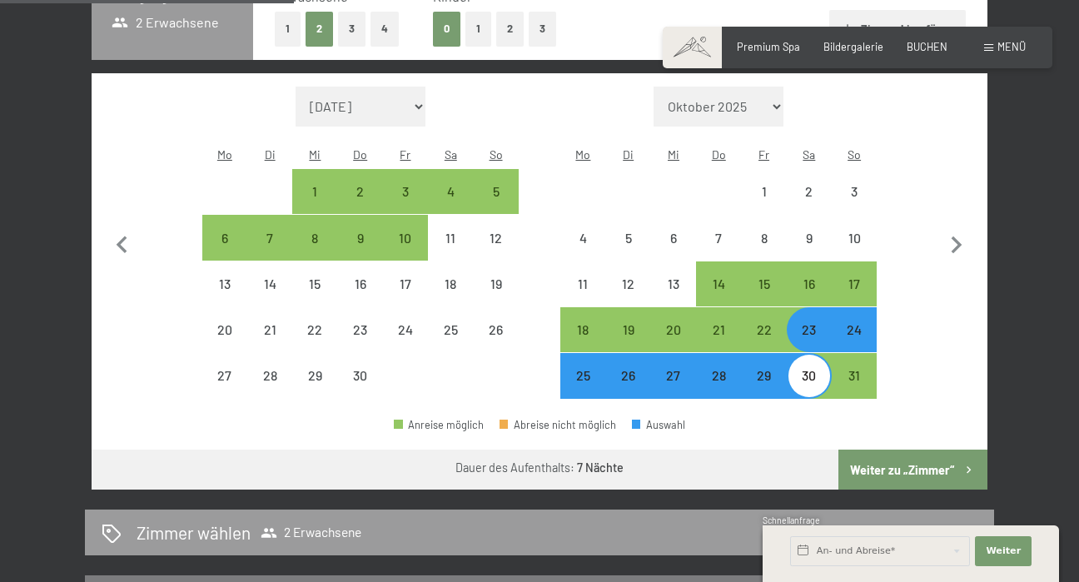
click at [928, 450] on button "Weiter zu „Zimmer“" at bounding box center [913, 470] width 149 height 40
select select "2026-04-01"
select select "2026-05-01"
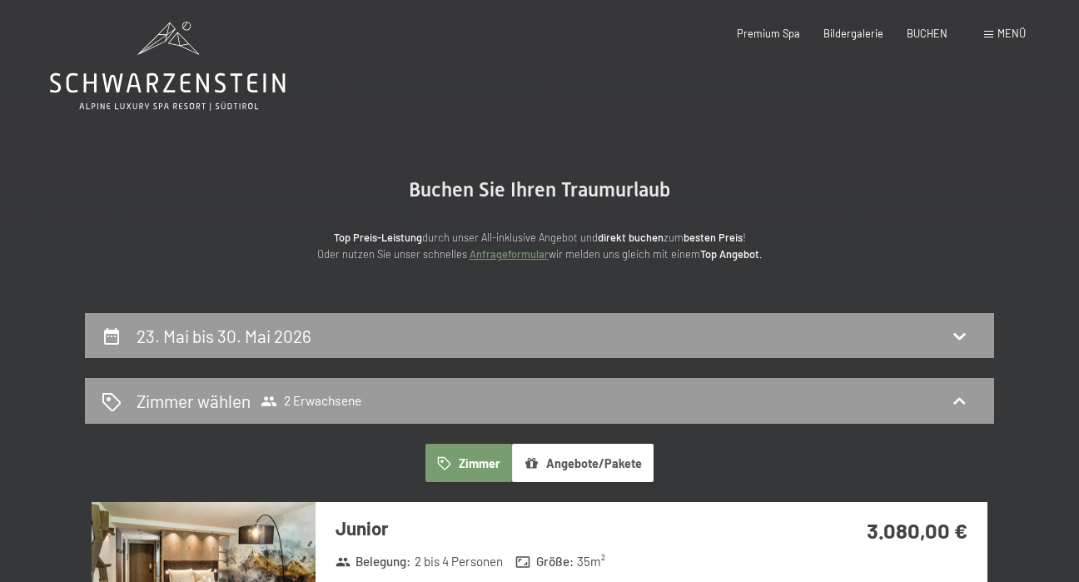
scroll to position [0, 0]
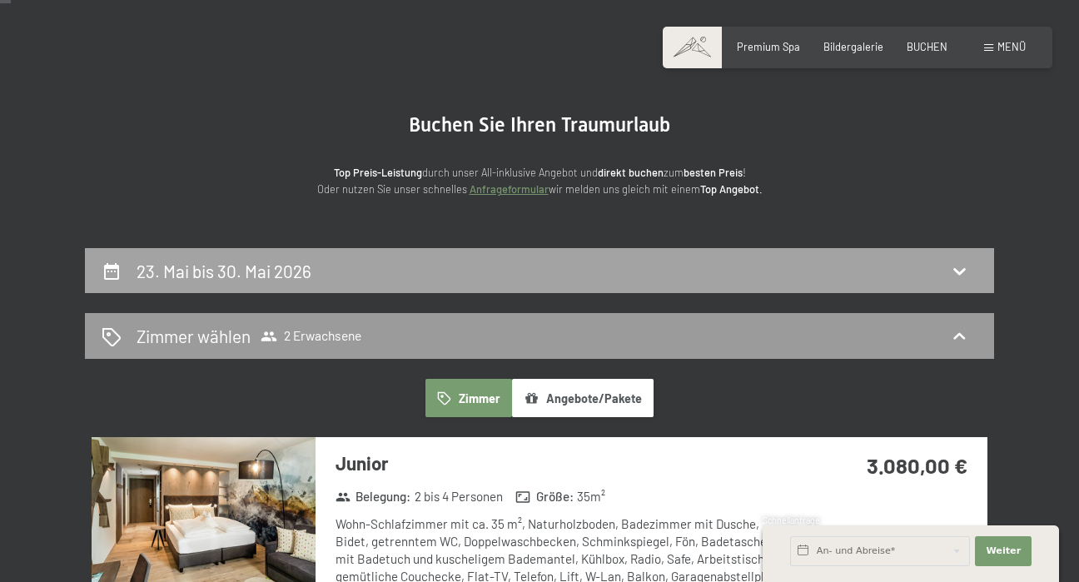
click at [735, 274] on div "23. Mai bis 30. Mai 2026" at bounding box center [540, 271] width 876 height 24
select select "2026-04-01"
select select "2026-05-01"
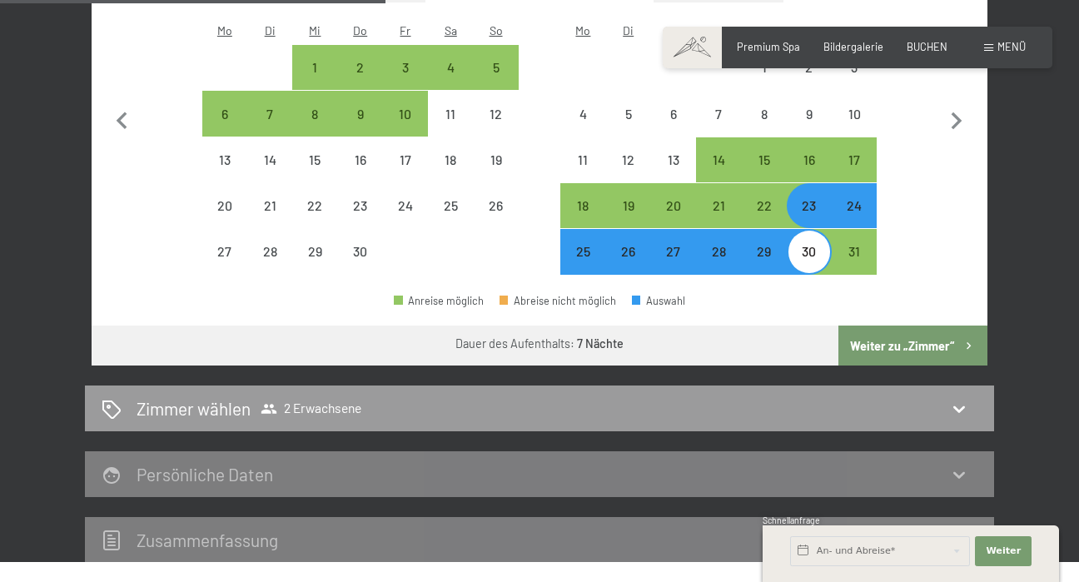
scroll to position [528, 0]
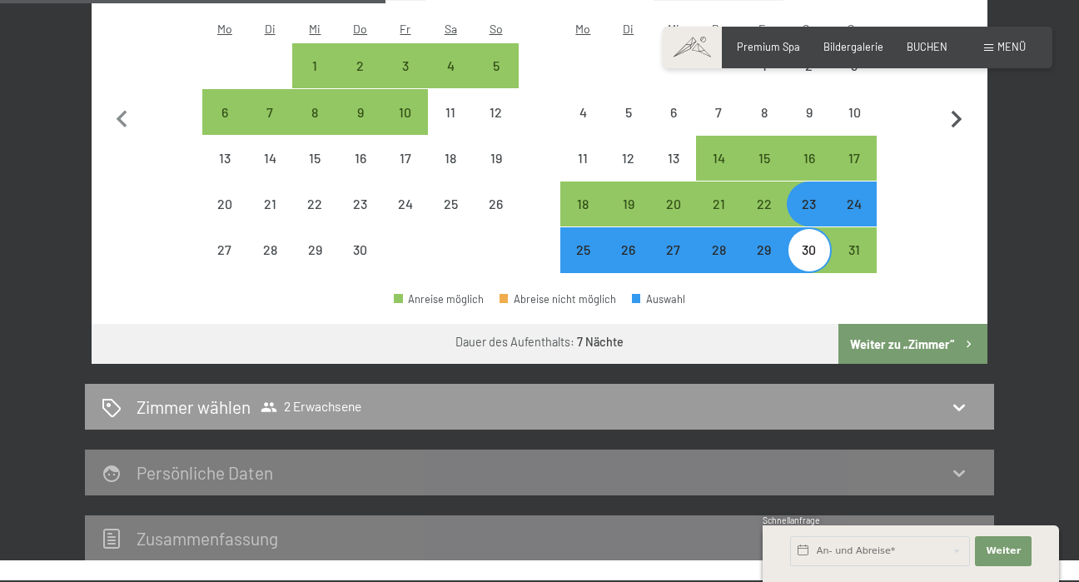
click at [957, 111] on icon "button" at bounding box center [957, 119] width 11 height 17
select select "2026-05-01"
select select "2026-06-01"
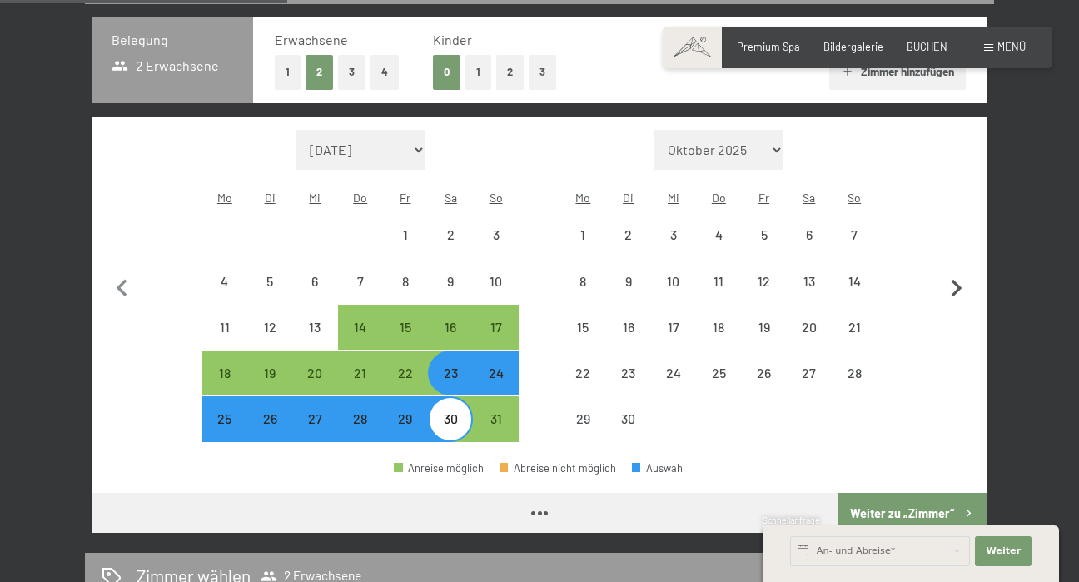
scroll to position [357, 0]
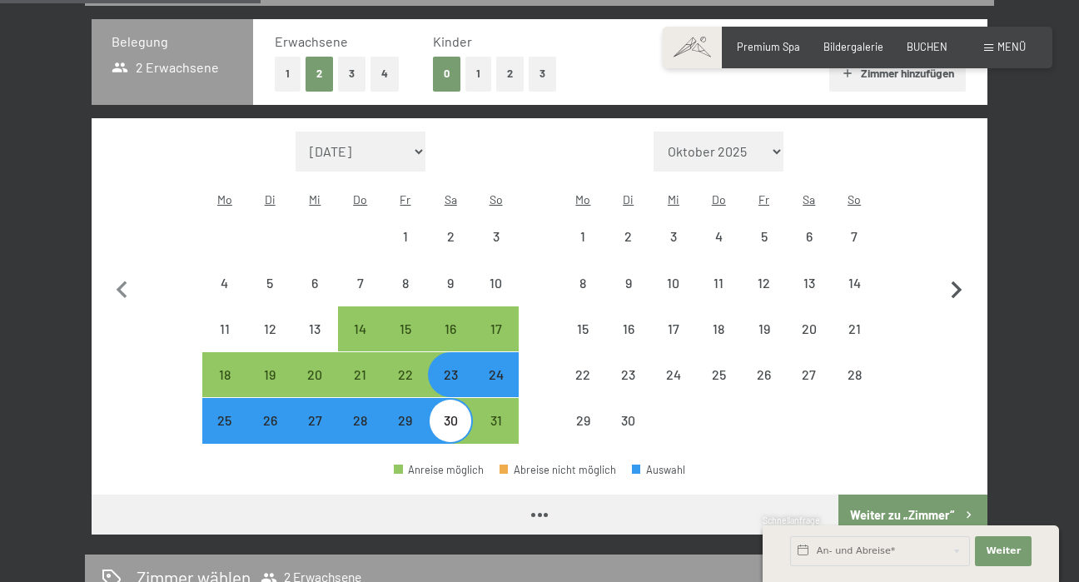
select select "2026-05-01"
select select "2026-06-01"
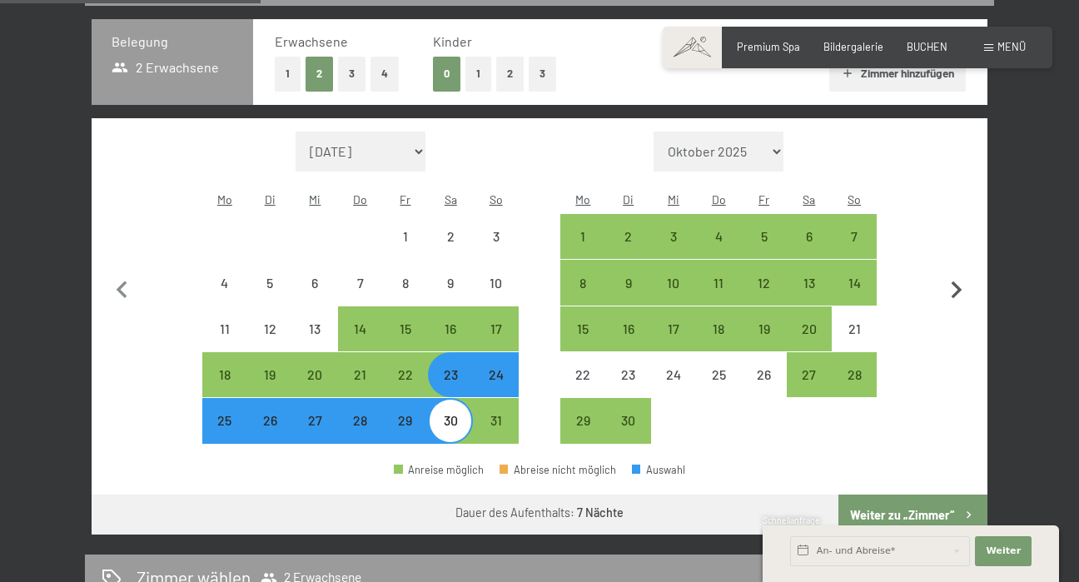
click at [958, 273] on icon "button" at bounding box center [956, 290] width 35 height 35
select select "2026-06-01"
select select "2026-07-01"
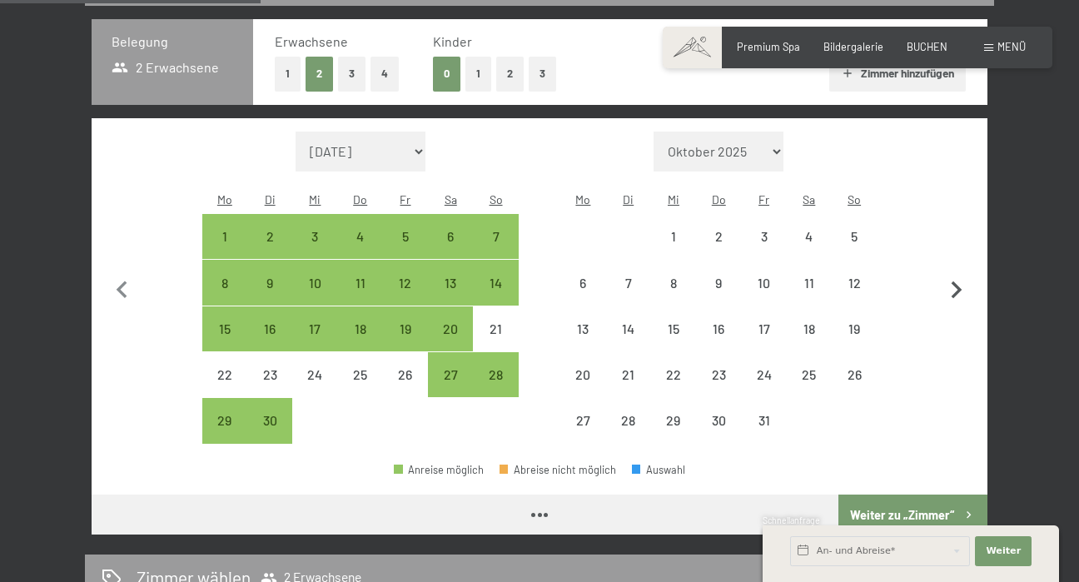
click at [958, 273] on icon "button" at bounding box center [956, 290] width 35 height 35
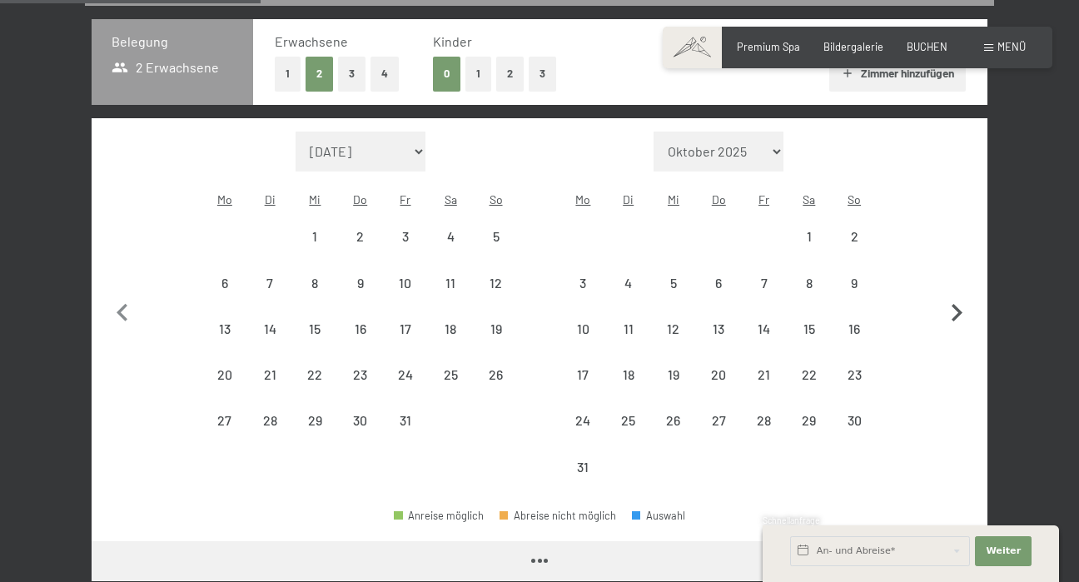
select select "2026-07-01"
select select "2026-08-01"
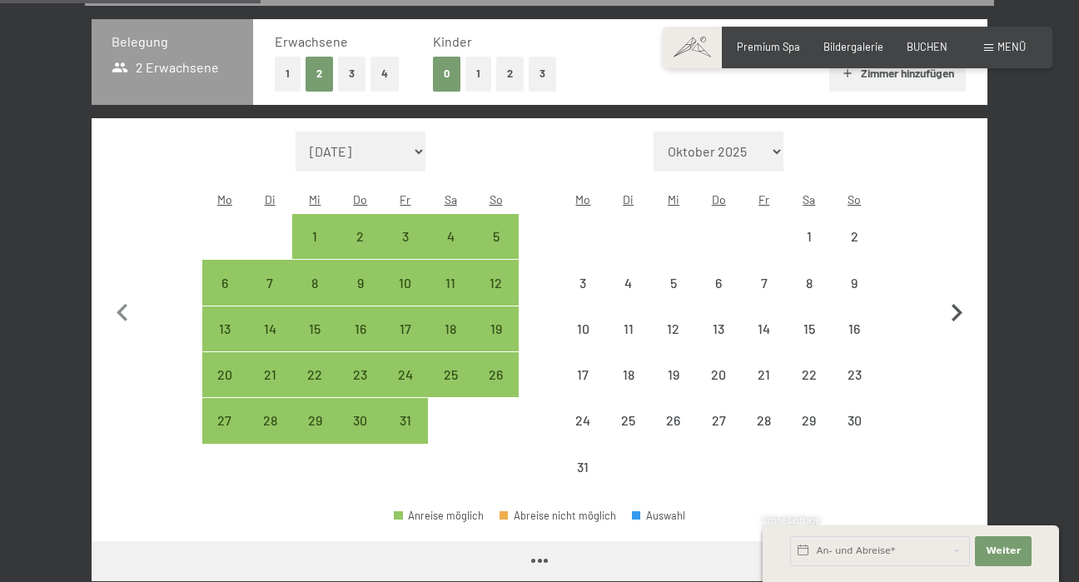
click at [958, 269] on button "button" at bounding box center [956, 311] width 35 height 359
select select "2026-08-01"
select select "2026-09-01"
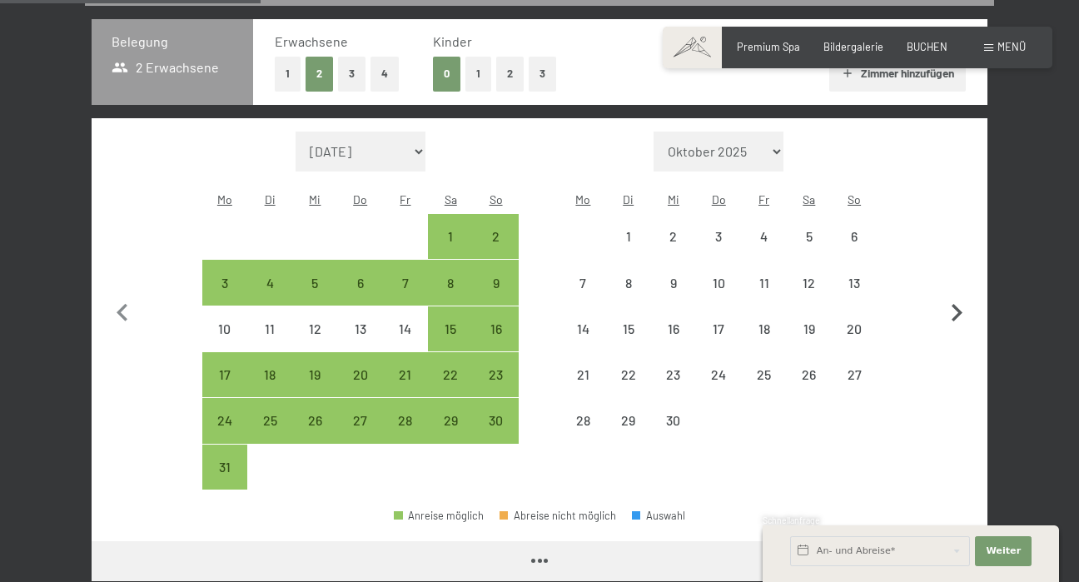
select select "2026-08-01"
select select "2026-09-01"
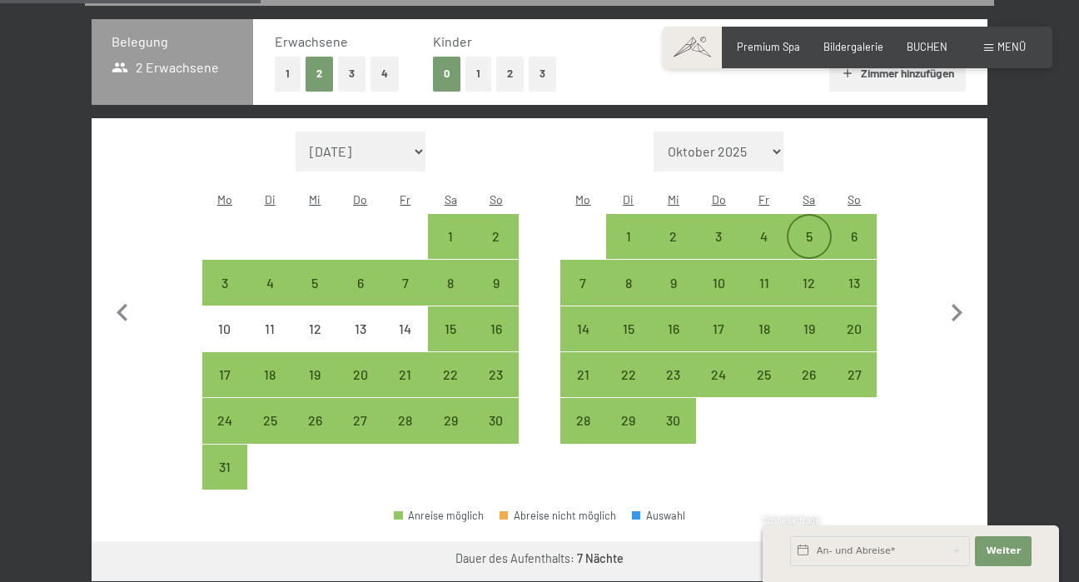
click at [797, 216] on div "5" at bounding box center [810, 237] width 42 height 42
select select "2026-08-01"
select select "2026-09-01"
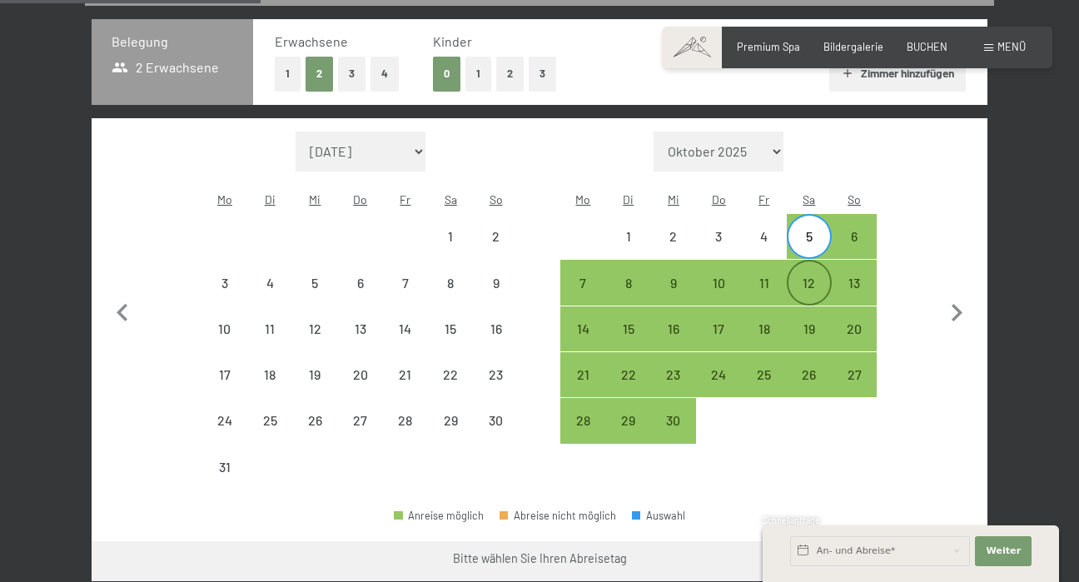
click at [801, 276] on div "12" at bounding box center [810, 297] width 42 height 42
select select "2026-08-01"
select select "2026-09-01"
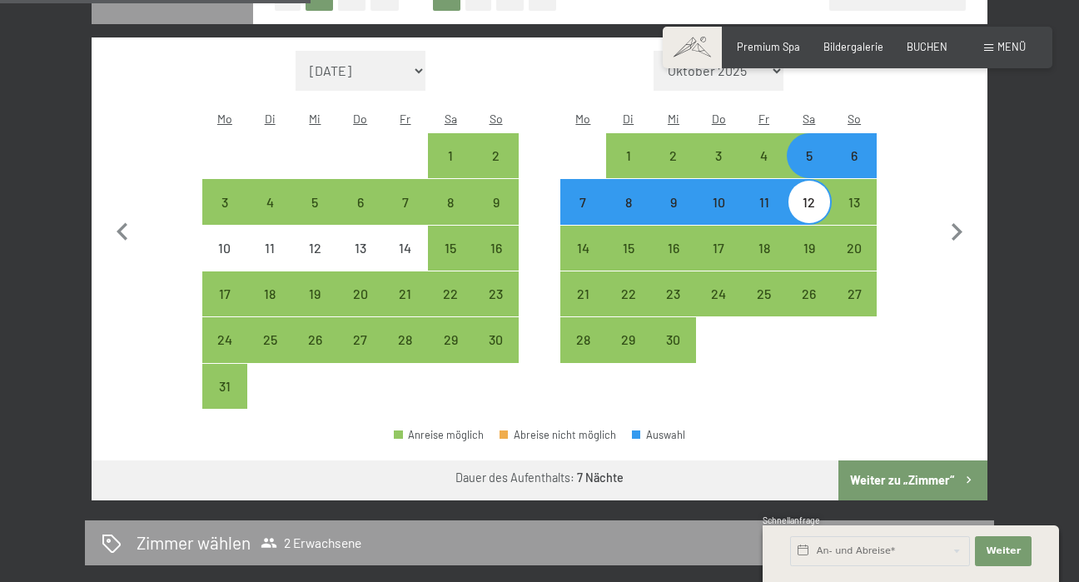
click at [914, 461] on button "Weiter zu „Zimmer“" at bounding box center [913, 481] width 149 height 40
select select "2026-08-01"
select select "2026-09-01"
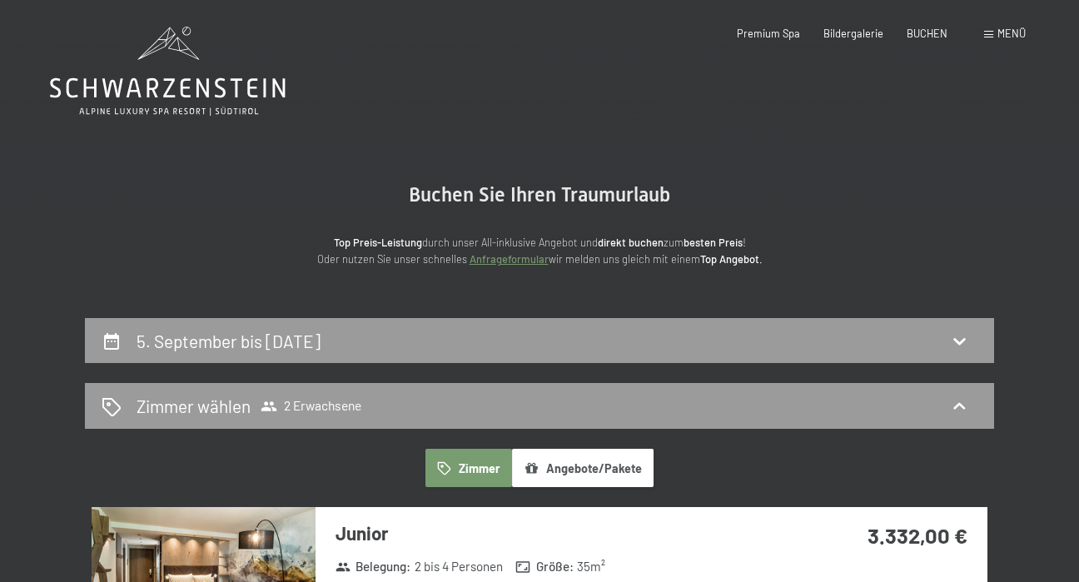
scroll to position [0, 0]
click at [213, 62] on icon at bounding box center [168, 71] width 236 height 89
